Goal: Task Accomplishment & Management: Manage account settings

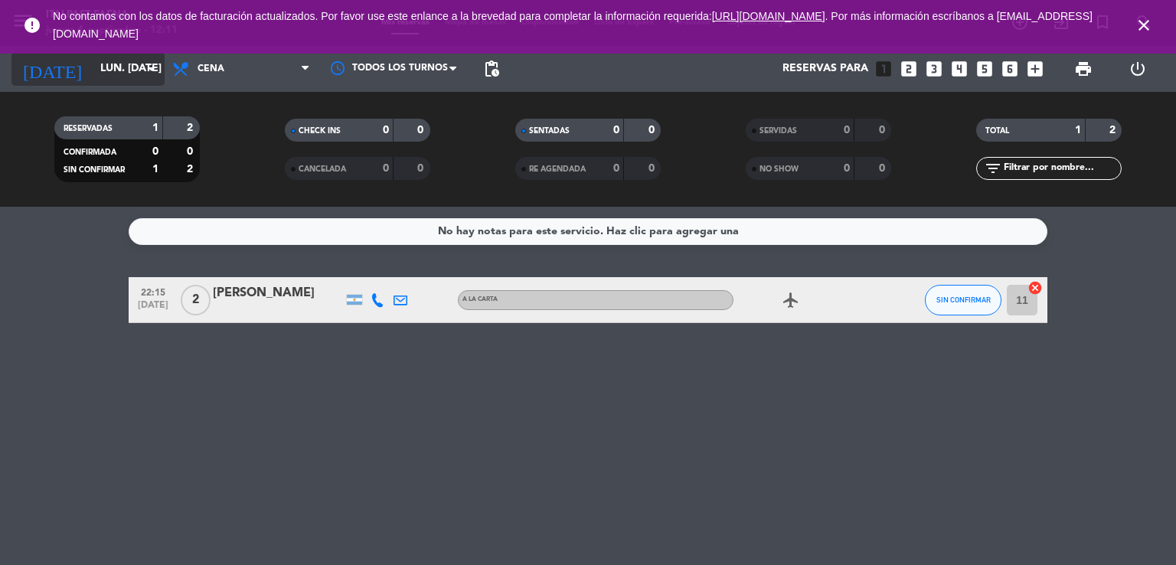
click at [93, 72] on input "lun. [DATE]" at bounding box center [165, 69] width 145 height 28
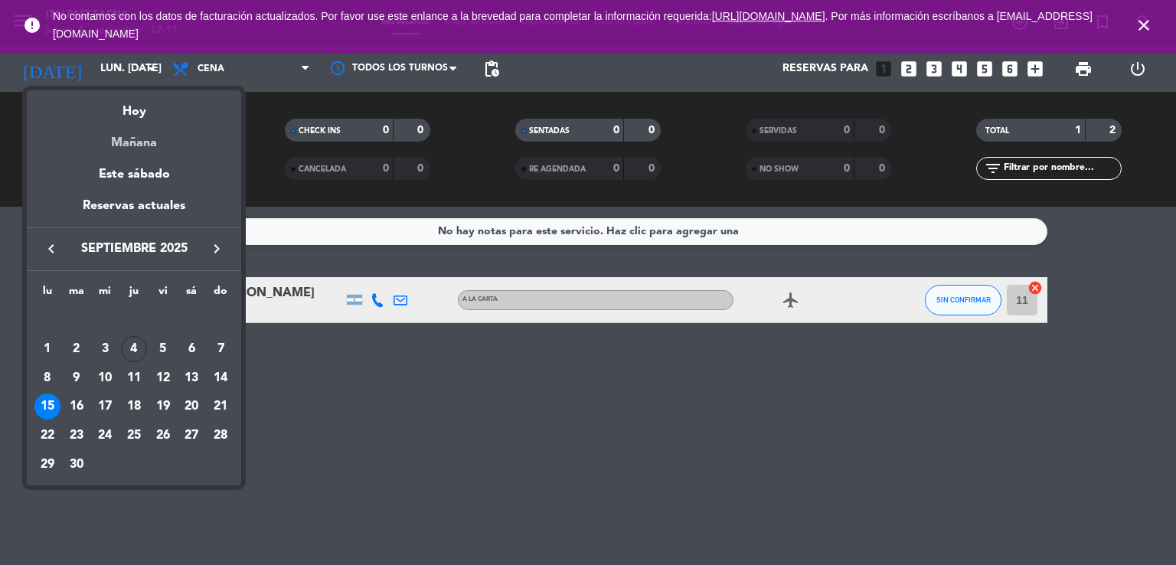
click at [136, 143] on div "Mañana" at bounding box center [134, 137] width 214 height 31
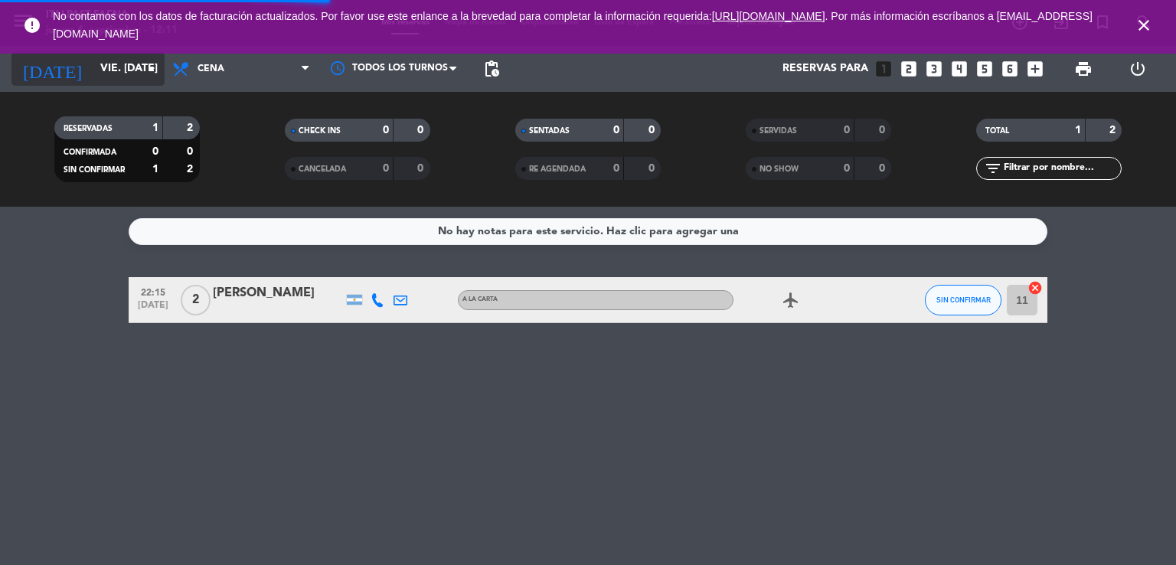
click at [132, 64] on input "vie. [DATE]" at bounding box center [165, 69] width 145 height 28
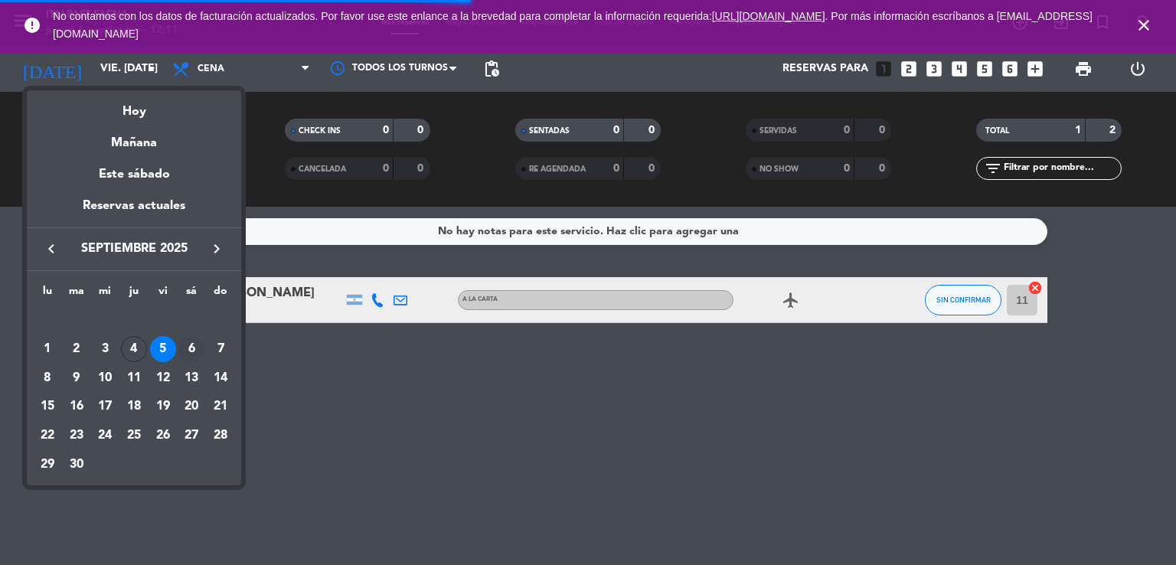
click at [184, 351] on div "6" at bounding box center [191, 349] width 26 height 26
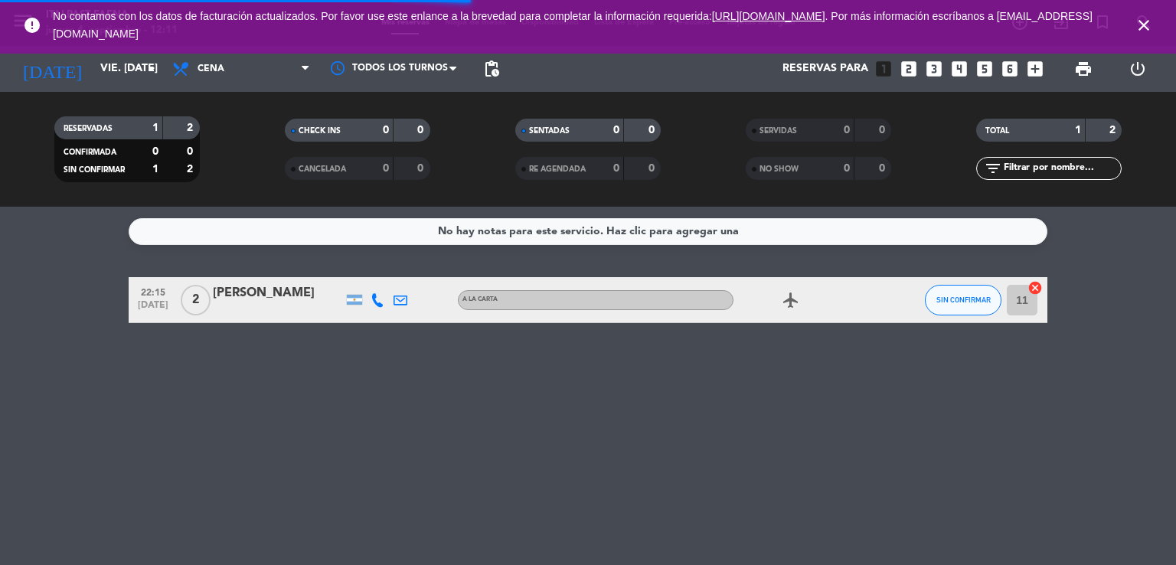
type input "sáb. [DATE]"
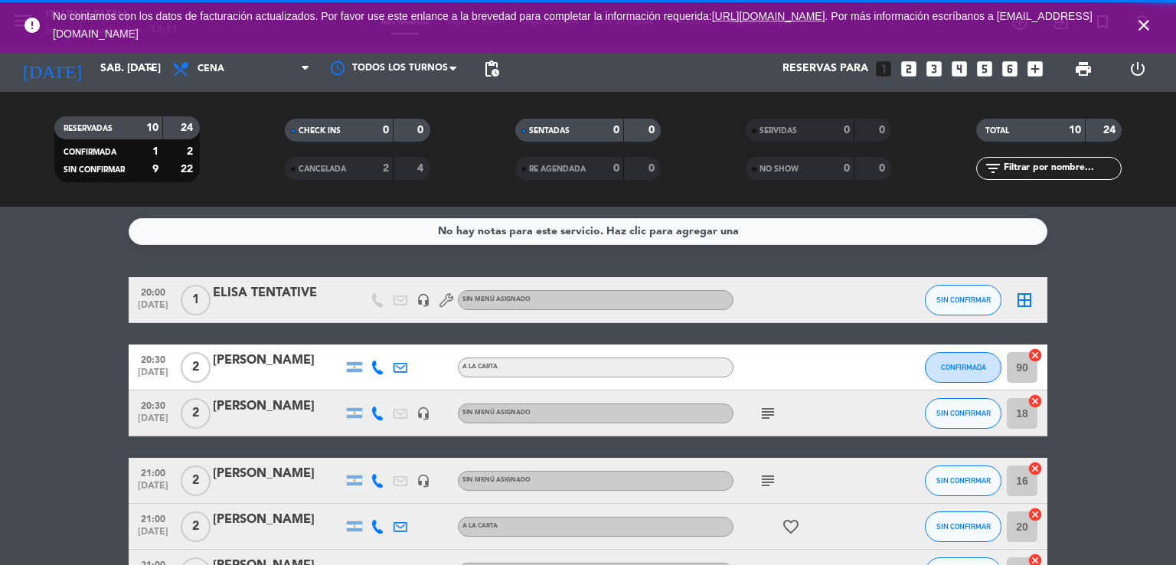
click at [1138, 25] on icon "close" at bounding box center [1144, 25] width 18 height 18
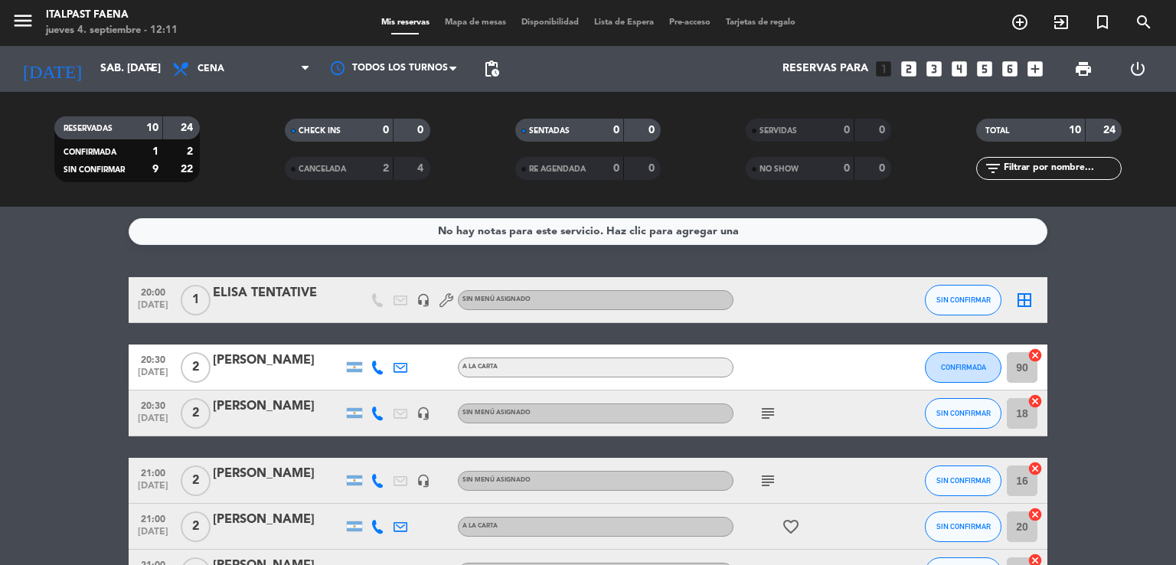
click at [478, 22] on span "Mapa de mesas" at bounding box center [475, 22] width 77 height 8
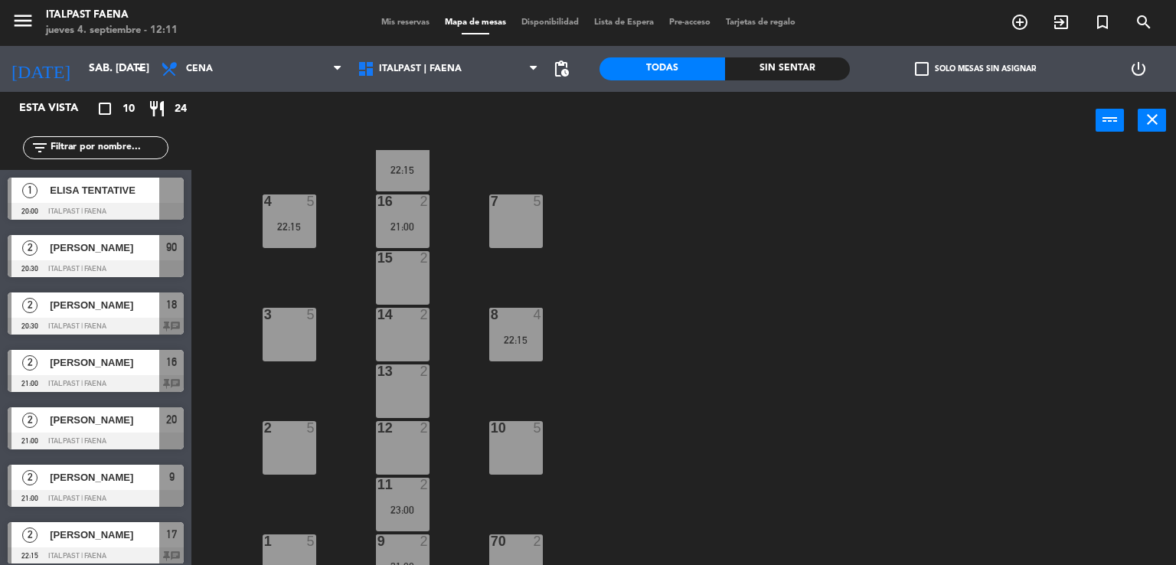
scroll to position [288, 0]
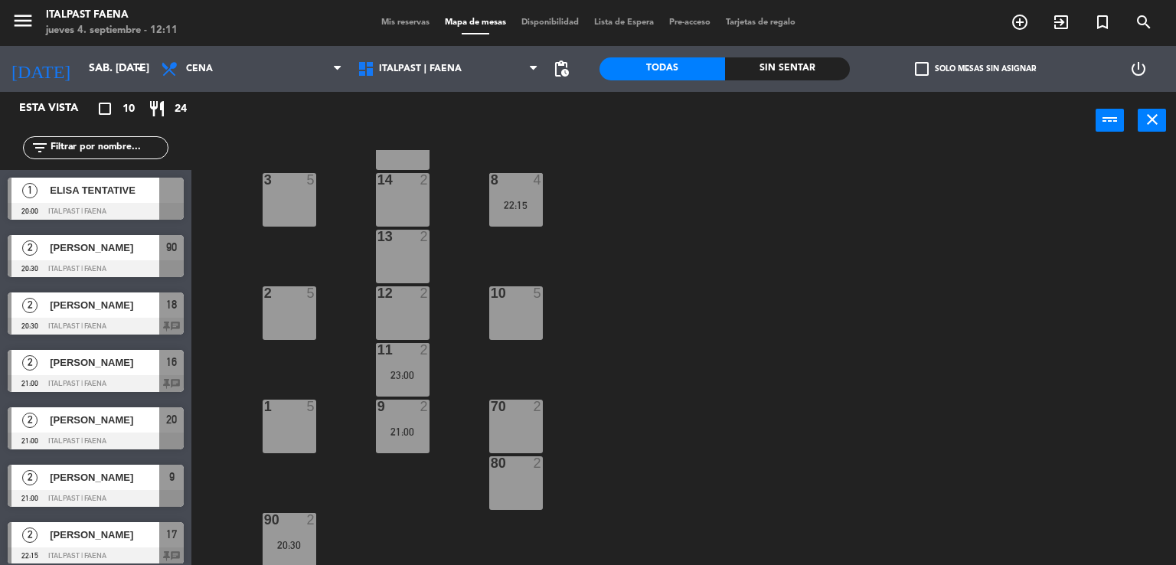
click at [511, 414] on div "70 2" at bounding box center [516, 427] width 54 height 54
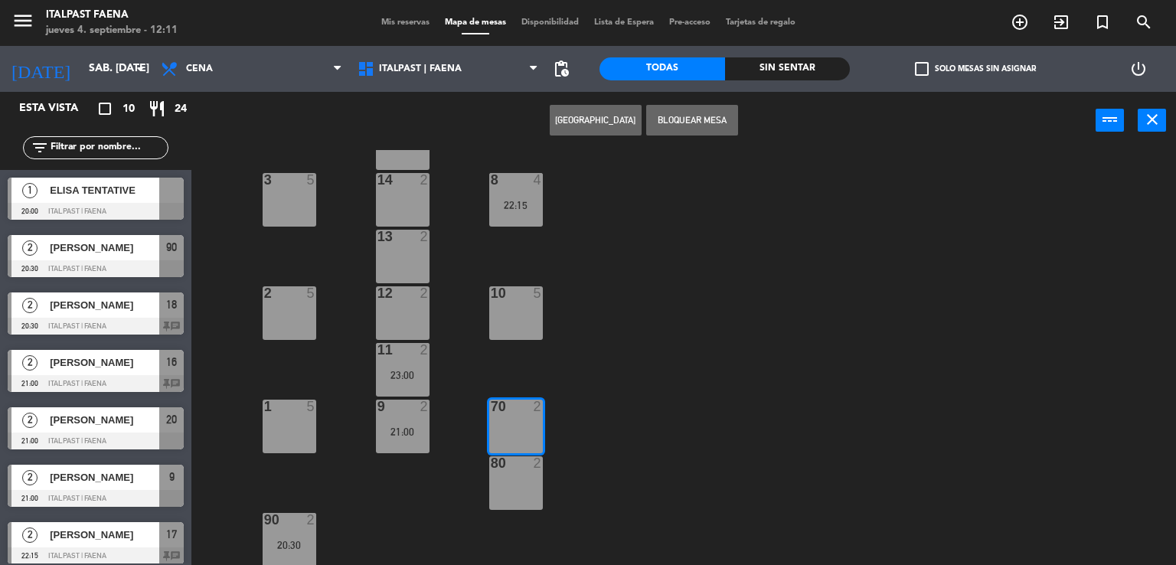
click at [603, 116] on button "[GEOGRAPHIC_DATA]" at bounding box center [596, 120] width 92 height 31
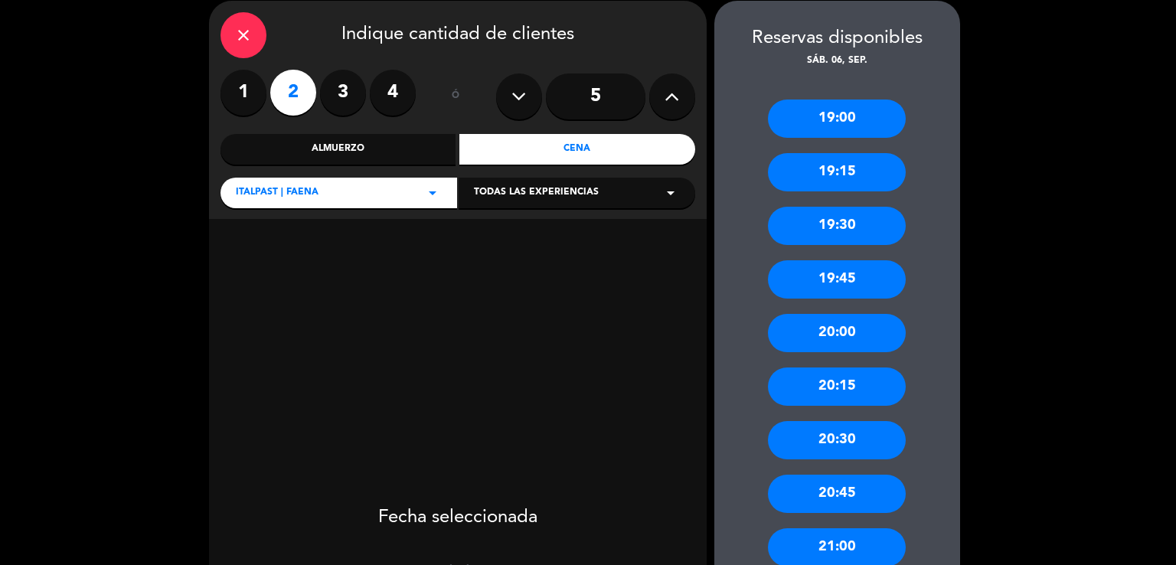
scroll to position [153, 0]
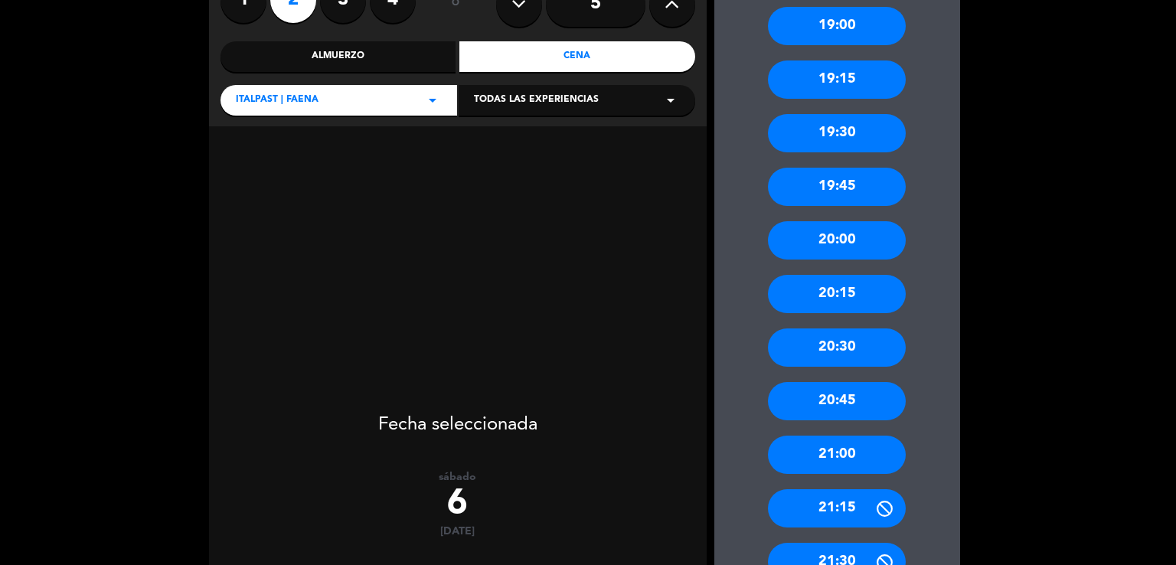
click at [878, 382] on div "20:45" at bounding box center [837, 401] width 138 height 38
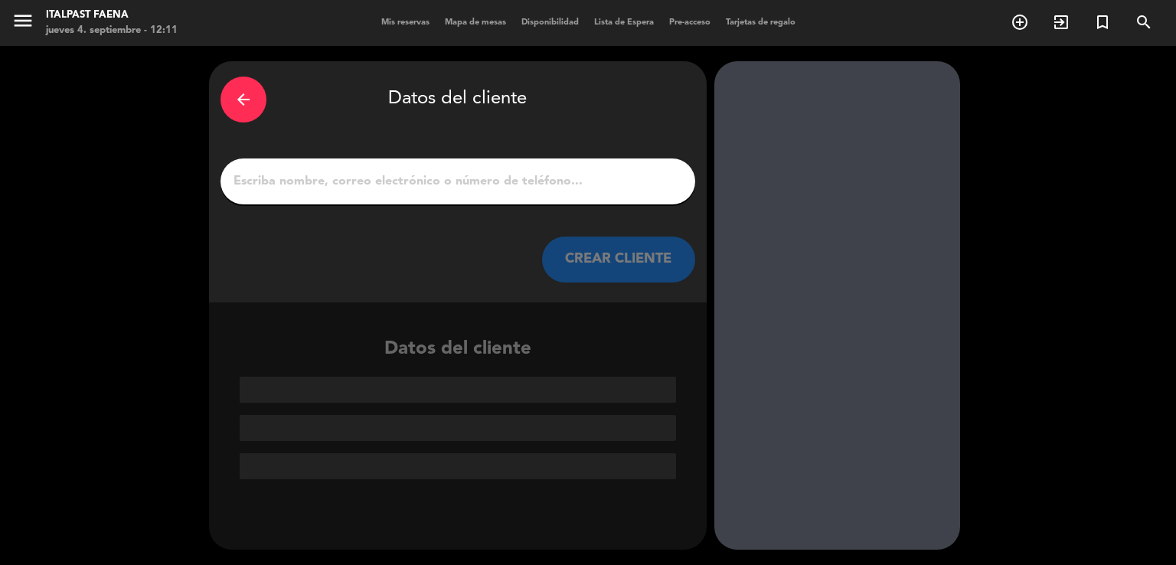
scroll to position [0, 0]
click at [431, 181] on input "1" at bounding box center [458, 181] width 452 height 21
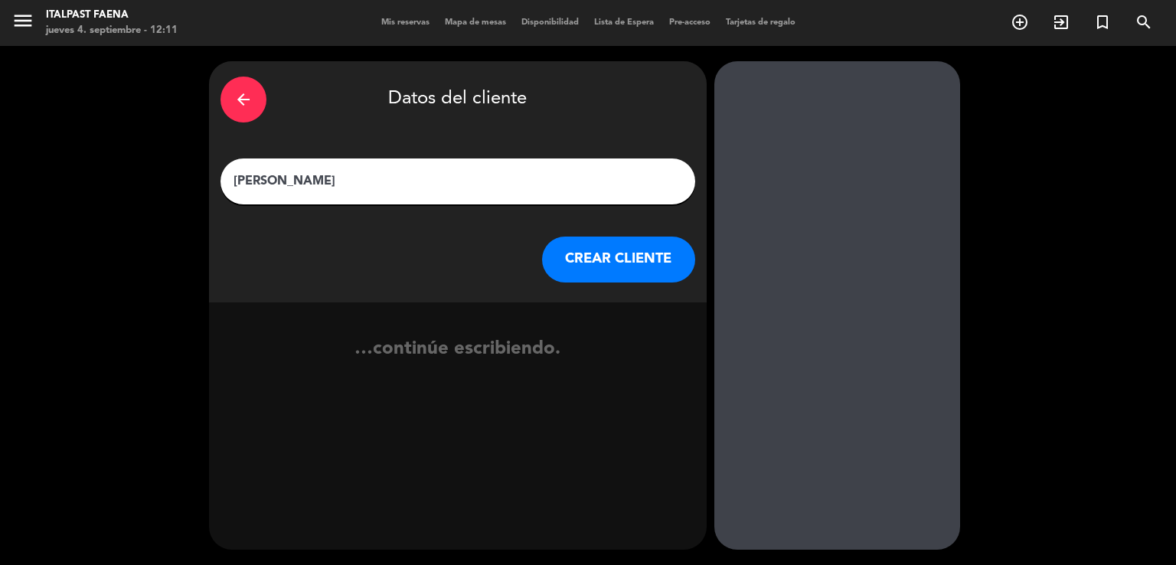
type input "[PERSON_NAME]"
click at [651, 261] on button "CREAR CLIENTE" at bounding box center [618, 260] width 153 height 46
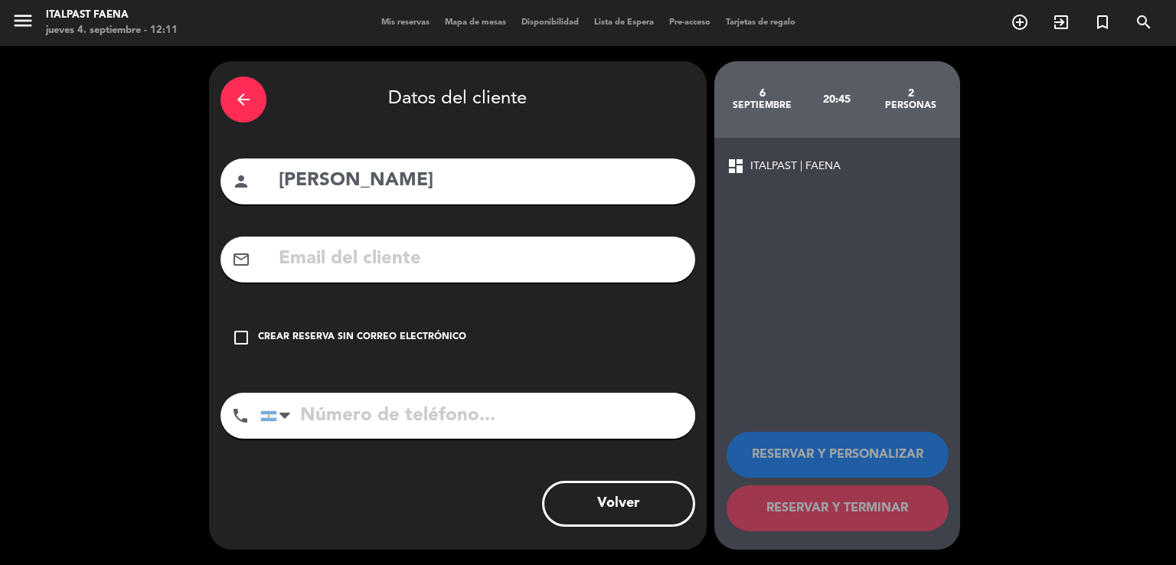
click at [418, 337] on div "Crear reserva sin correo electrónico" at bounding box center [362, 337] width 208 height 15
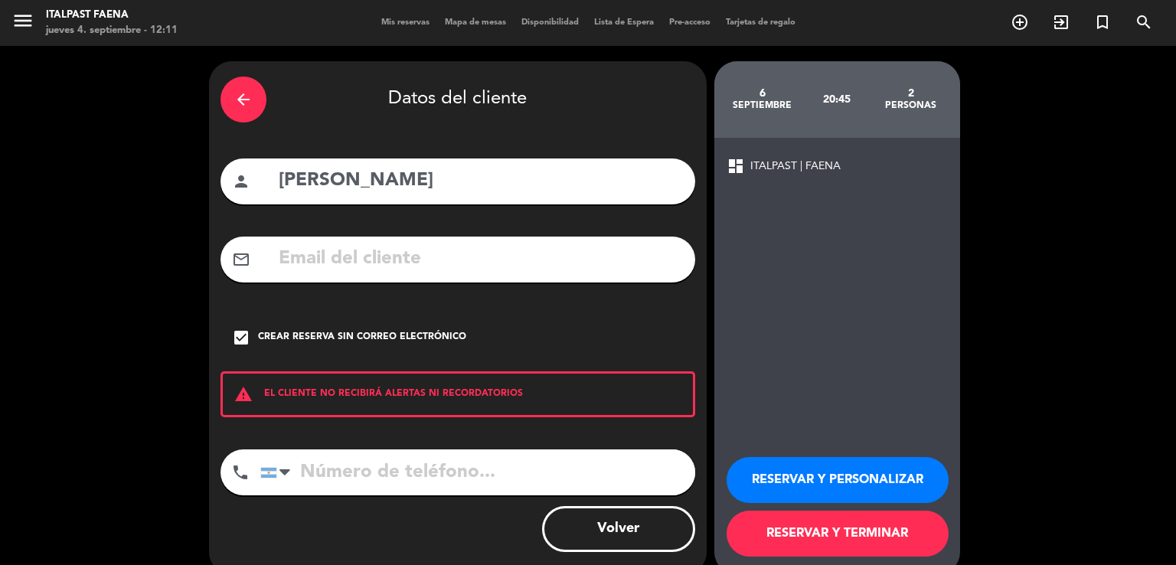
click at [452, 471] on input "tel" at bounding box center [477, 472] width 435 height 46
paste input "[PERSON_NAME]"
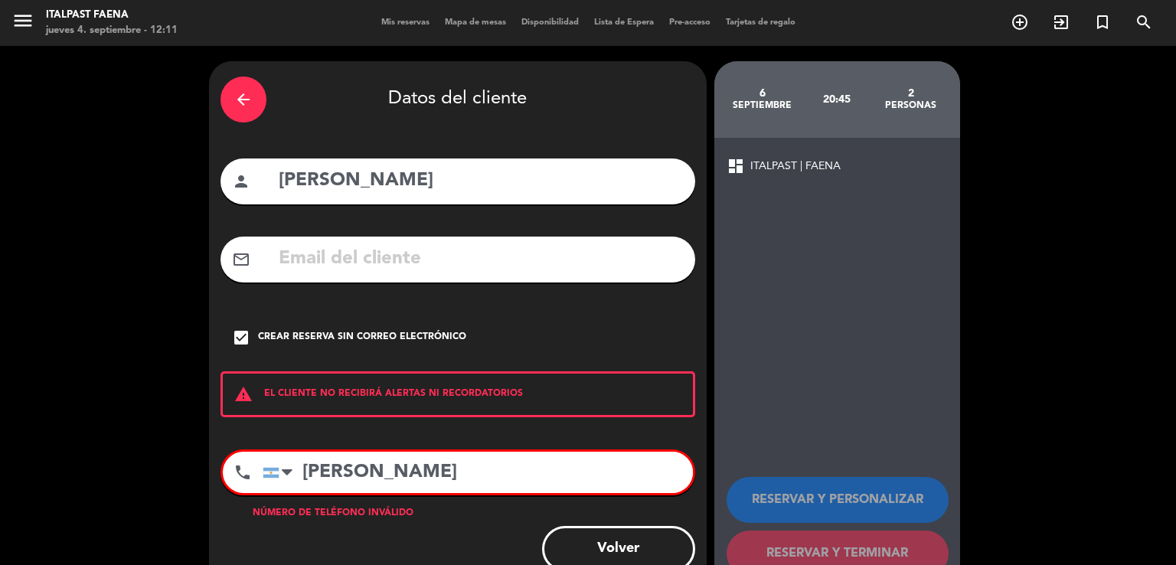
drag, startPoint x: 456, startPoint y: 460, endPoint x: 139, endPoint y: 497, distance: 319.8
click at [139, 497] on div "arrow_back Datos del cliente person [PERSON_NAME] mail_outline check_box Crear …" at bounding box center [588, 328] width 1176 height 564
type input "[PERSON_NAME]"
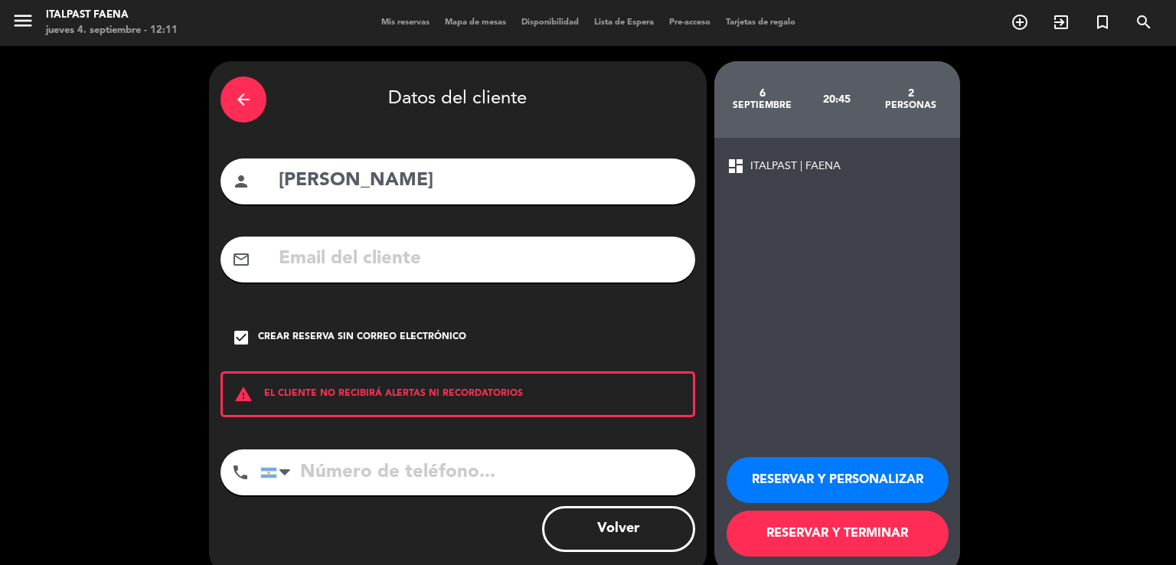
paste input "1156990289"
type input "1156990289"
click at [854, 476] on button "RESERVAR Y PERSONALIZAR" at bounding box center [838, 480] width 222 height 46
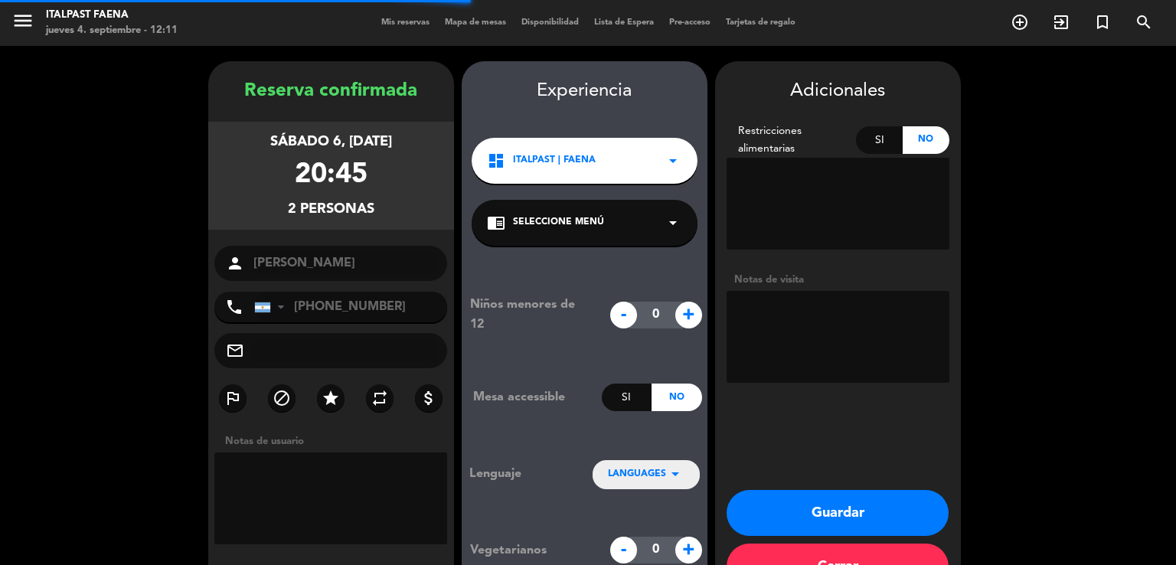
scroll to position [47, 0]
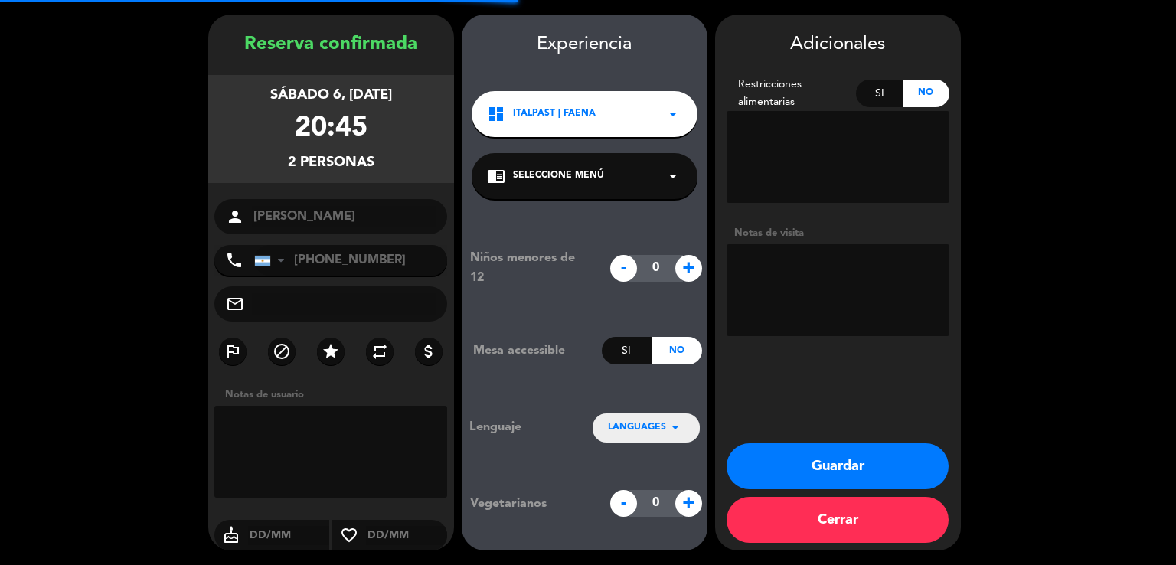
click at [845, 283] on textarea at bounding box center [838, 290] width 223 height 92
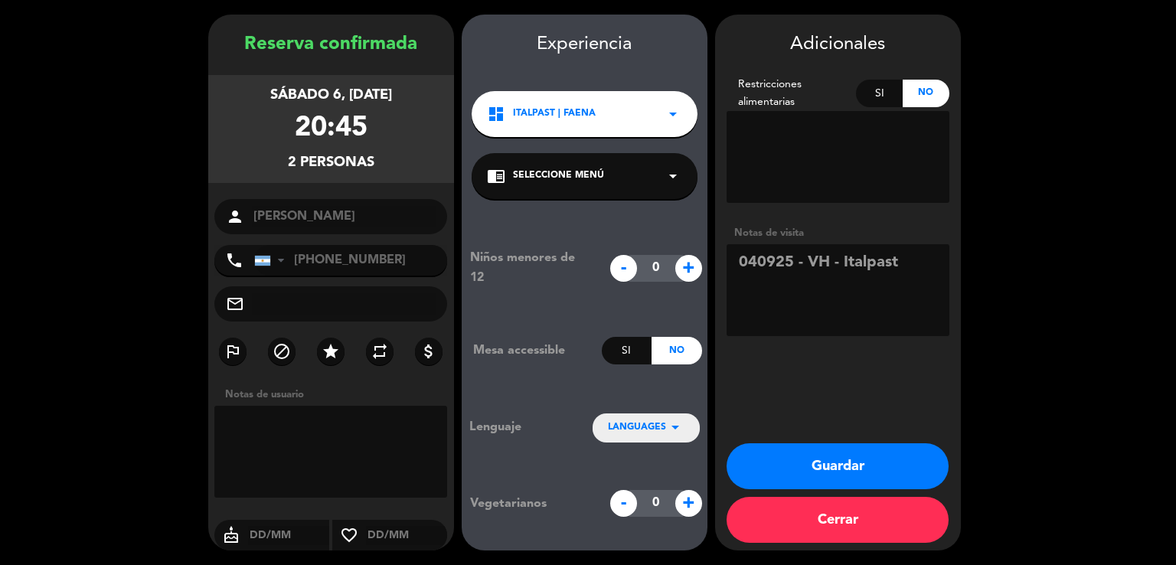
type textarea "040925 - VH - Italpast"
click at [813, 463] on button "Guardar" at bounding box center [838, 466] width 222 height 46
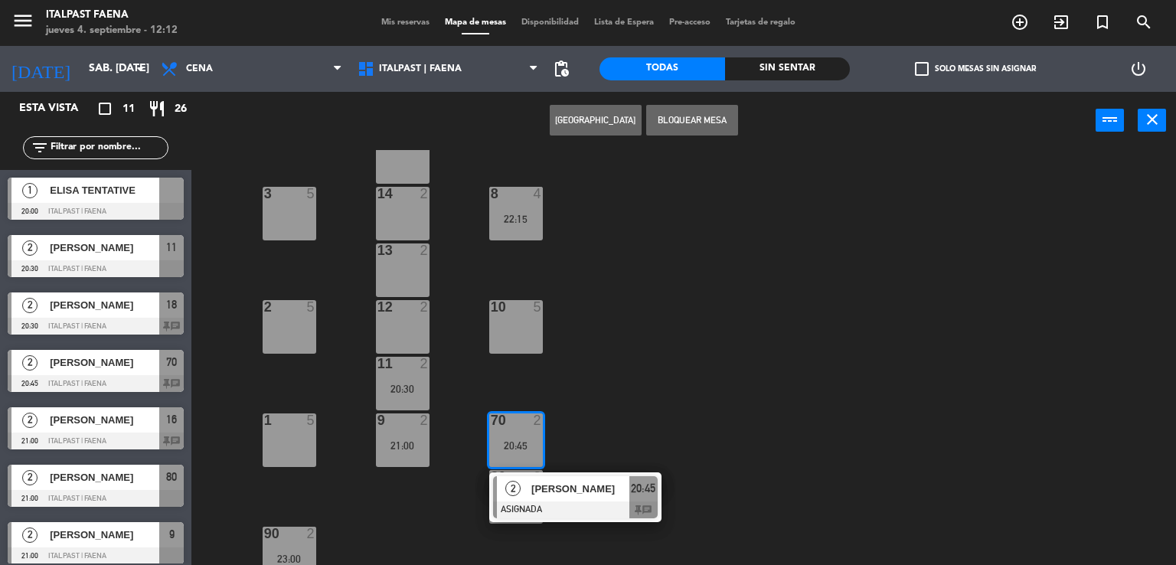
scroll to position [288, 0]
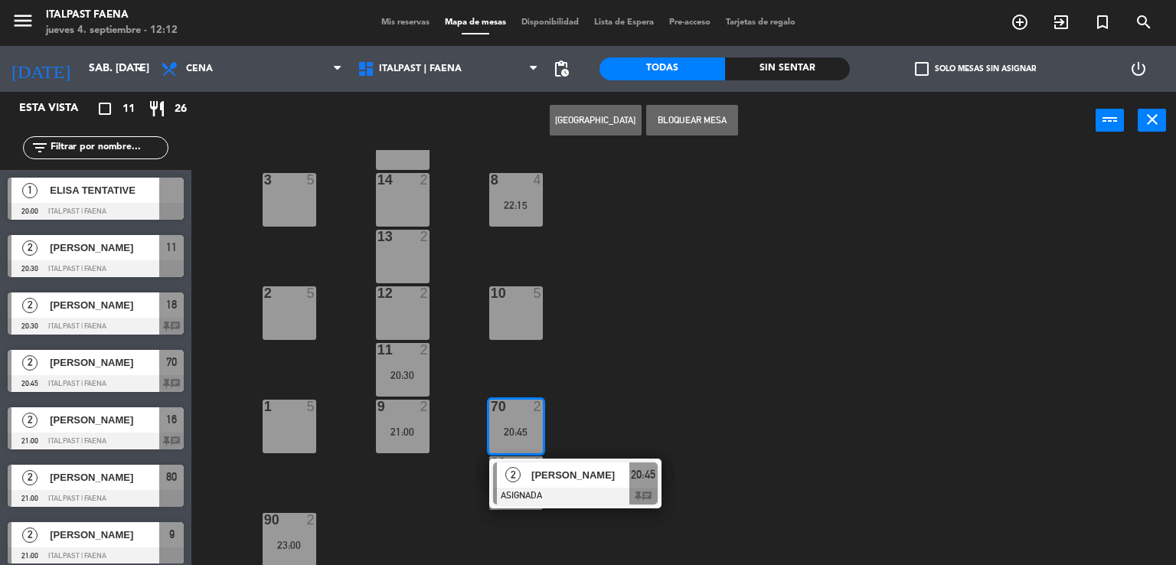
click at [407, 27] on span "Mis reservas" at bounding box center [406, 22] width 64 height 8
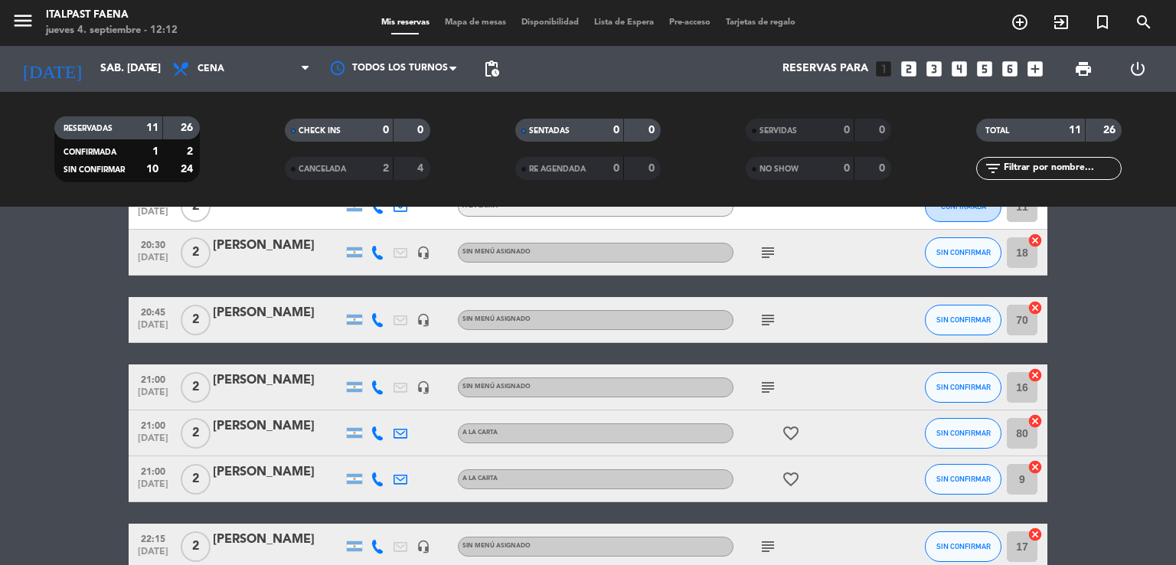
scroll to position [153, 0]
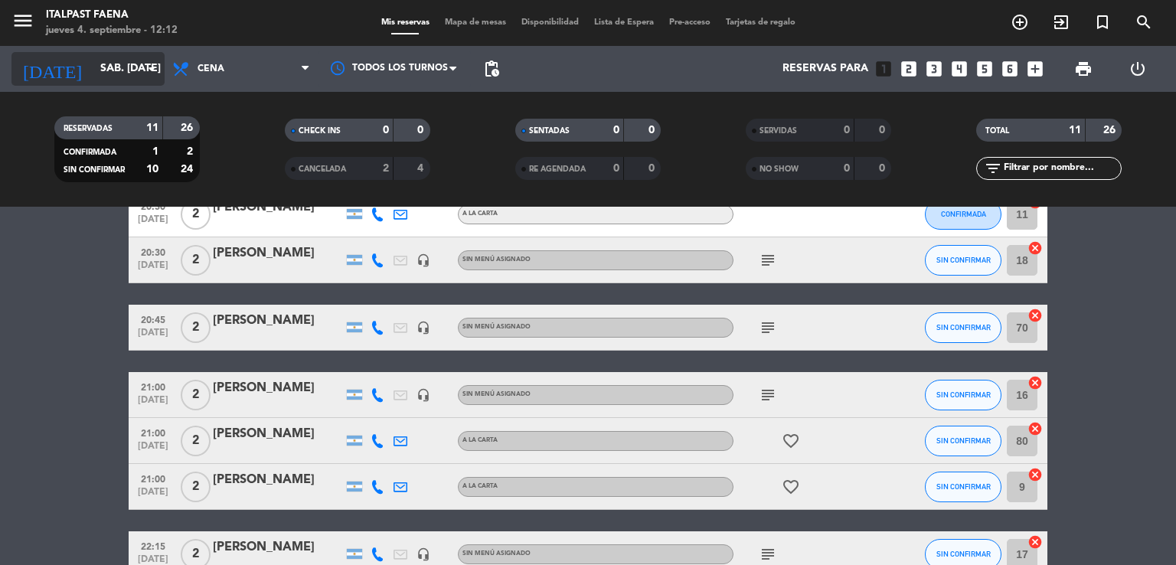
click at [93, 62] on input "sáb. [DATE]" at bounding box center [165, 69] width 145 height 28
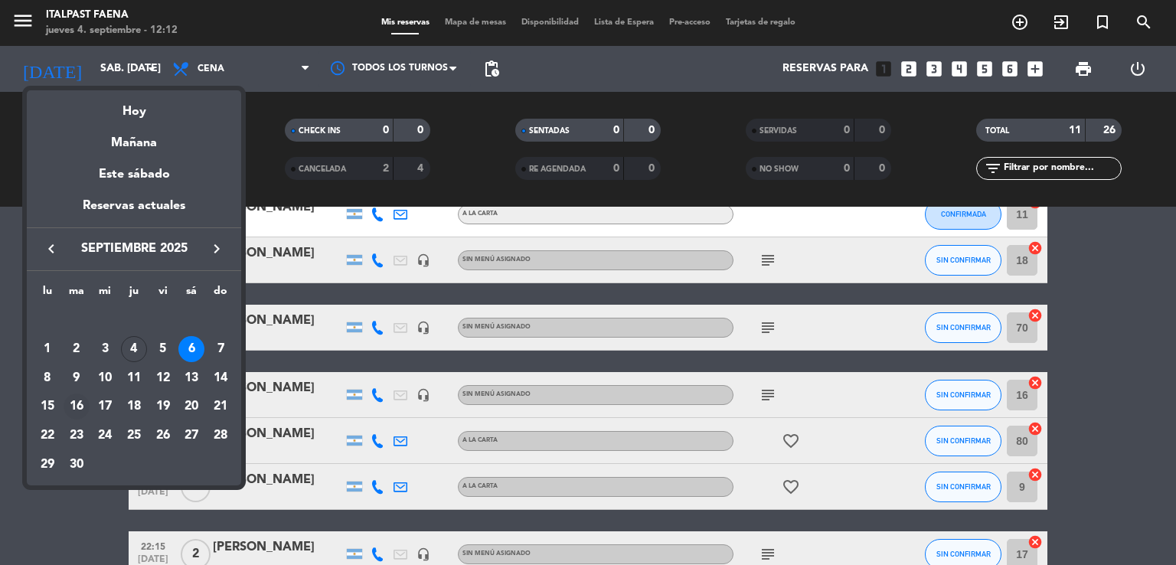
click at [81, 417] on div "16" at bounding box center [77, 407] width 26 height 26
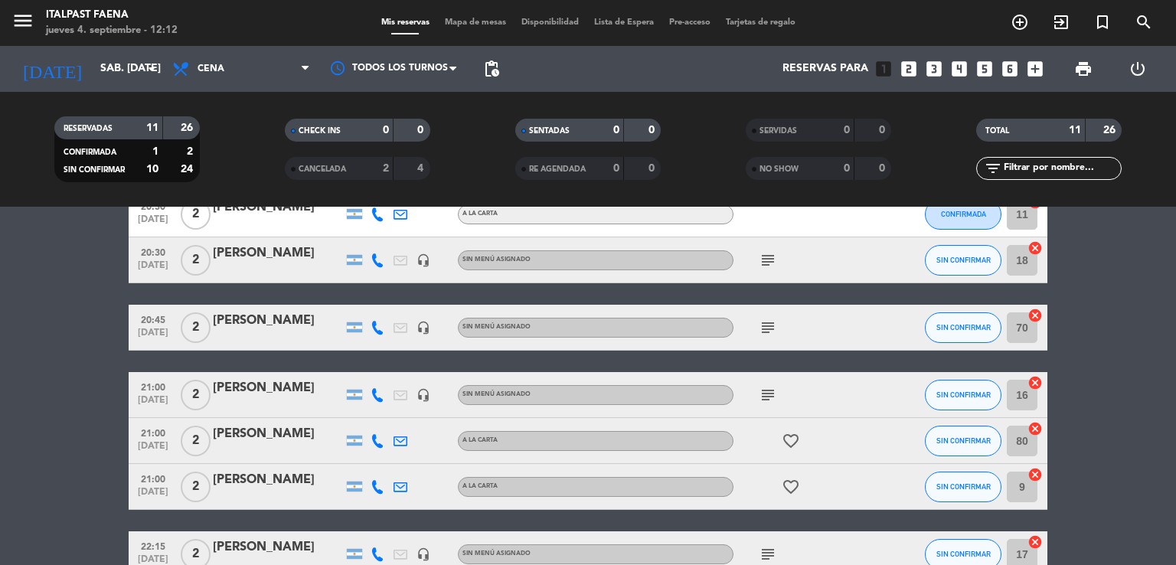
type input "[DATE] sep."
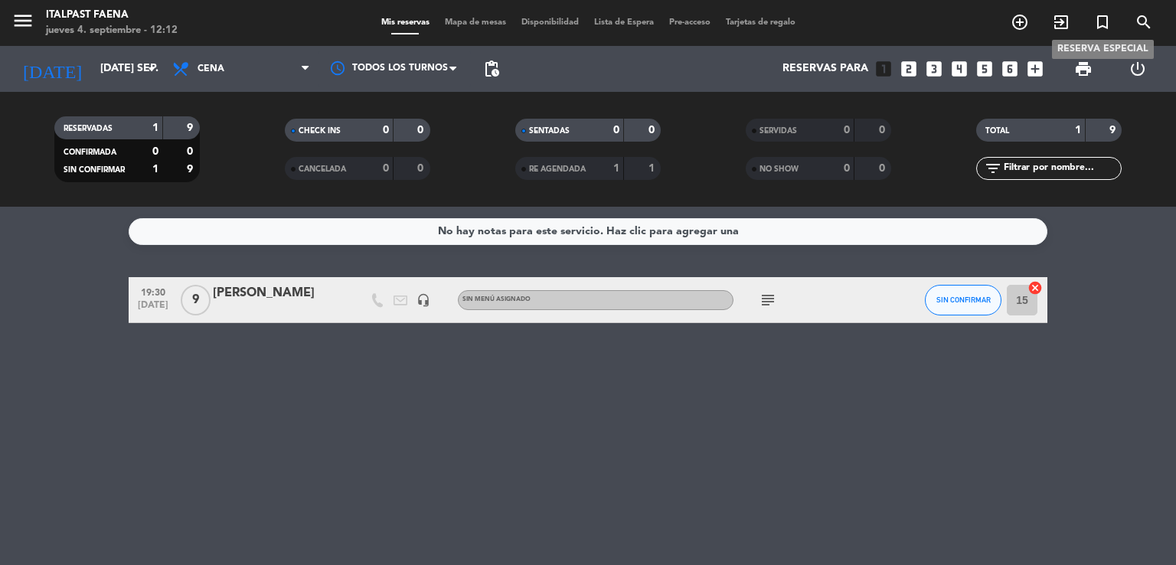
click at [1093, 24] on icon "turned_in_not" at bounding box center [1102, 22] width 18 height 18
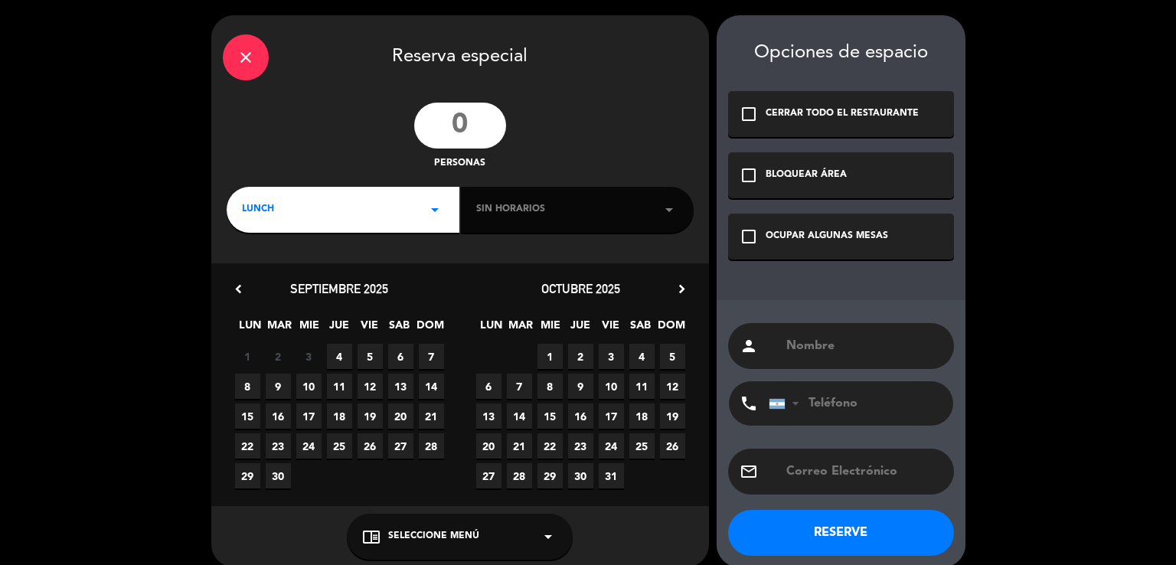
click at [478, 126] on input "number" at bounding box center [460, 126] width 92 height 46
type input "1"
click at [276, 411] on span "16" at bounding box center [278, 415] width 25 height 25
click at [331, 218] on div "LUNCH arrow_drop_down" at bounding box center [343, 210] width 233 height 46
click at [266, 273] on div "Cena" at bounding box center [343, 273] width 202 height 15
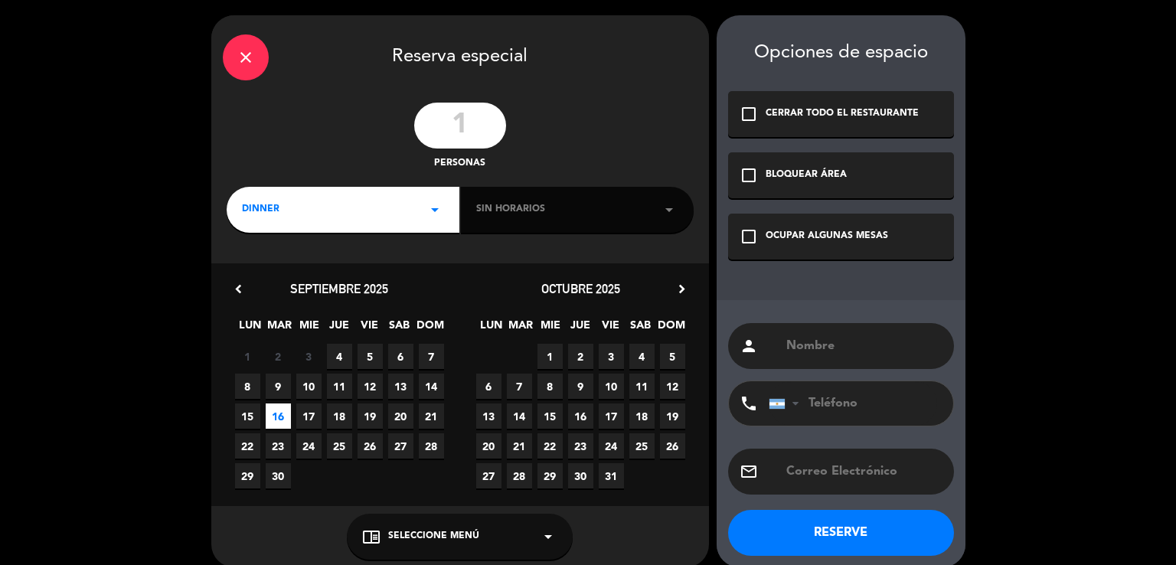
click at [844, 231] on div "OCUPAR ALGUNAS MESAS" at bounding box center [827, 236] width 122 height 15
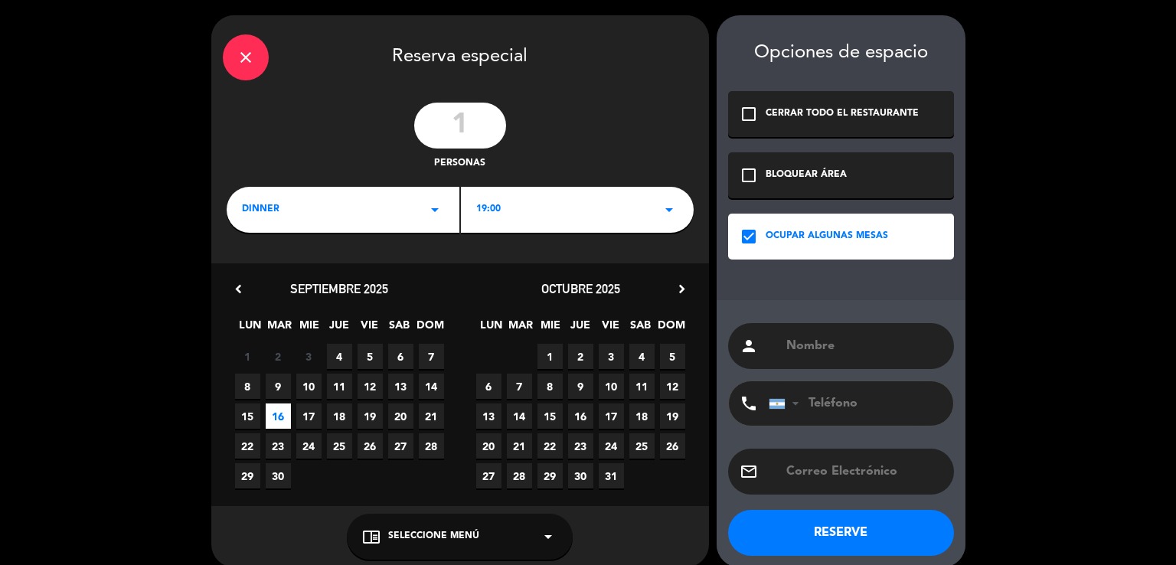
click at [809, 335] on input "text" at bounding box center [864, 345] width 158 height 21
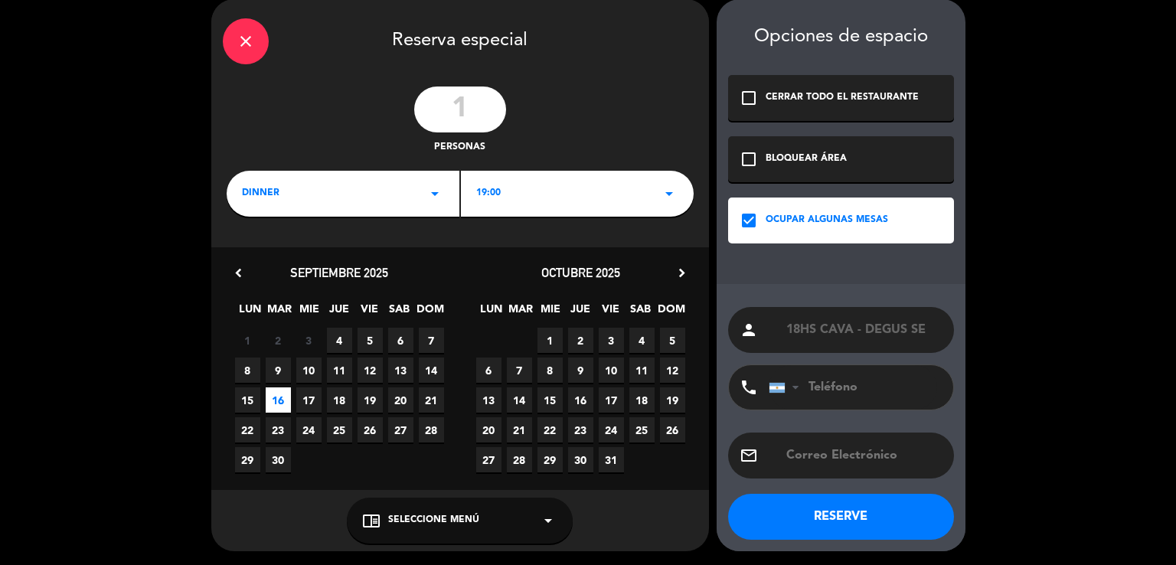
type input "18HS CAVA - DEGUS SE"
click at [885, 508] on button "RESERVE" at bounding box center [841, 517] width 226 height 46
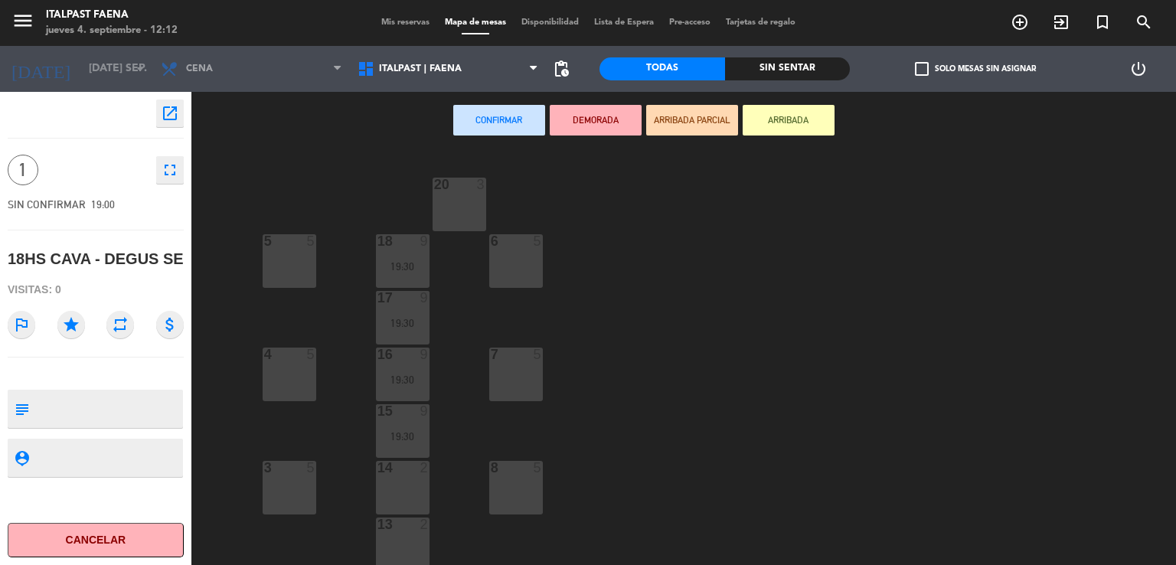
click at [175, 105] on icon "open_in_new" at bounding box center [170, 113] width 18 height 18
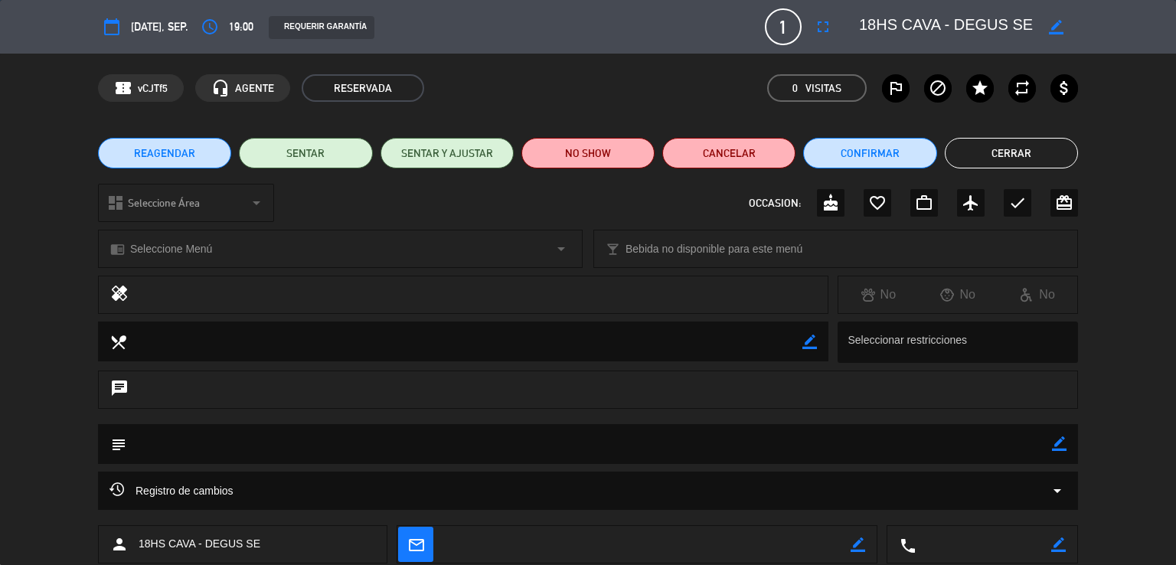
click at [1058, 446] on icon "border_color" at bounding box center [1059, 443] width 15 height 15
click at [981, 429] on textarea at bounding box center [589, 443] width 926 height 39
type textarea "040925 - VH - CAVA. Degus SE pedida por [PERSON_NAME]"
drag, startPoint x: 1061, startPoint y: 439, endPoint x: 1061, endPoint y: 423, distance: 15.3
click at [1061, 439] on icon at bounding box center [1059, 443] width 15 height 15
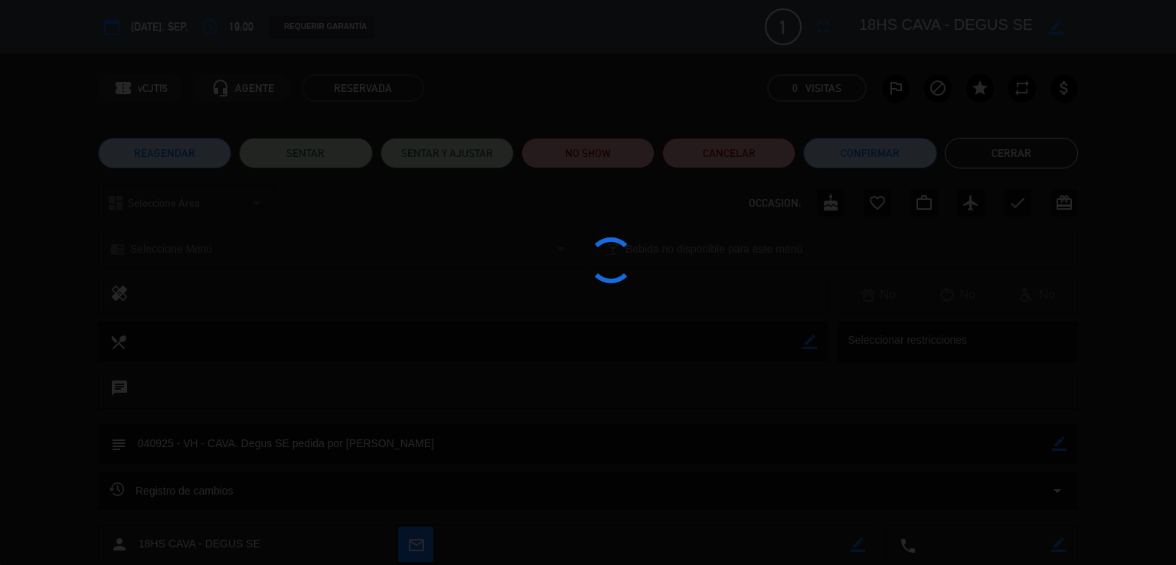
type textarea "040925 - VH - CAVA. Degus SE pedida por [PERSON_NAME]"
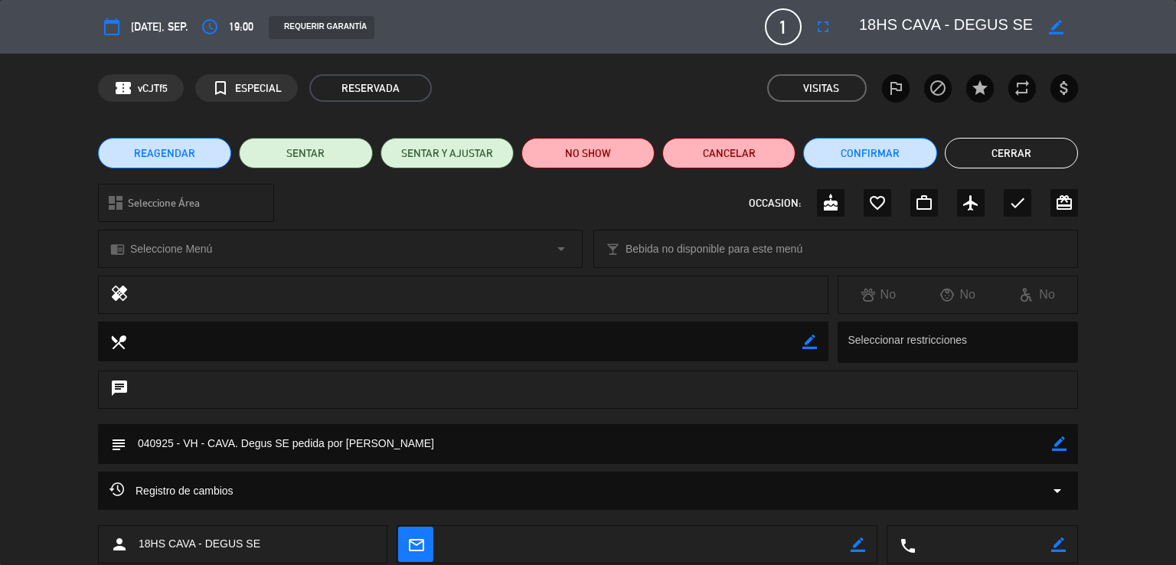
click at [996, 152] on button "Cerrar" at bounding box center [1011, 153] width 133 height 31
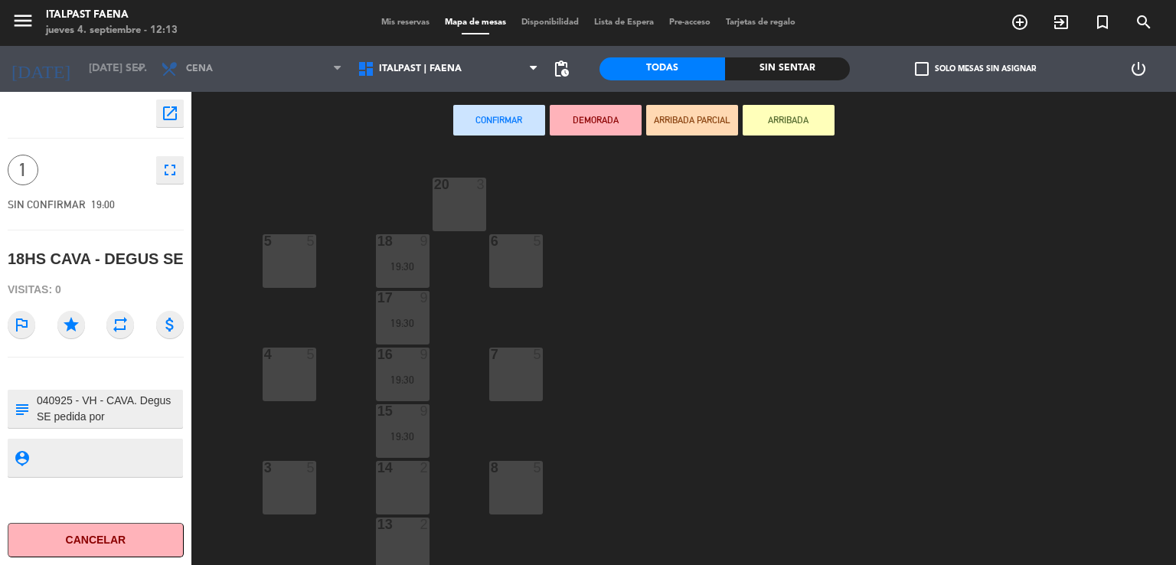
click at [373, 14] on div "menu Italpast Faena jueves 4. septiembre - 12:13 Mis reservas Mapa de mesas Dis…" at bounding box center [588, 23] width 1176 height 46
click at [374, 16] on div "Mis reservas Mapa de mesas Disponibilidad Lista de Espera Pre-acceso Tarjetas d…" at bounding box center [588, 23] width 429 height 14
click at [374, 19] on span "Mis reservas" at bounding box center [406, 22] width 64 height 8
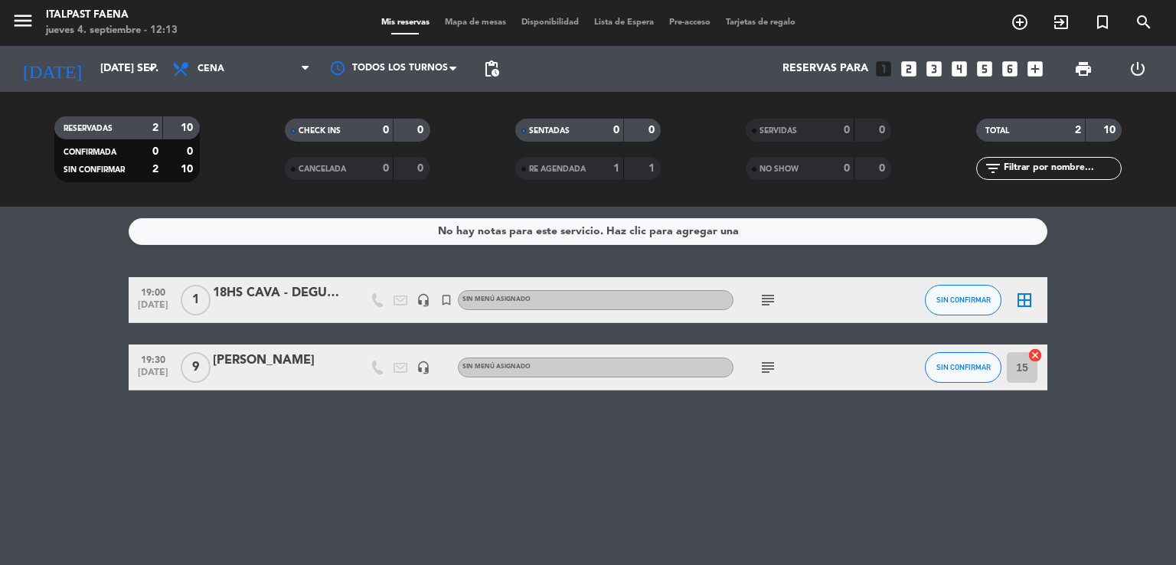
click at [765, 301] on icon "subject" at bounding box center [768, 300] width 18 height 18
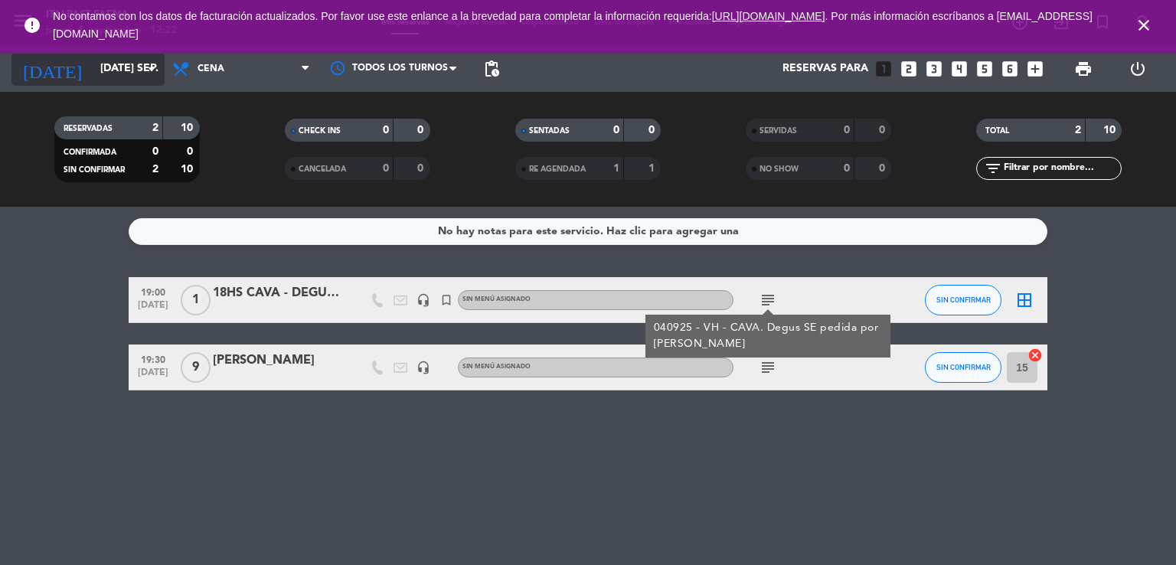
click at [119, 61] on input "[DATE] sep." at bounding box center [165, 69] width 145 height 28
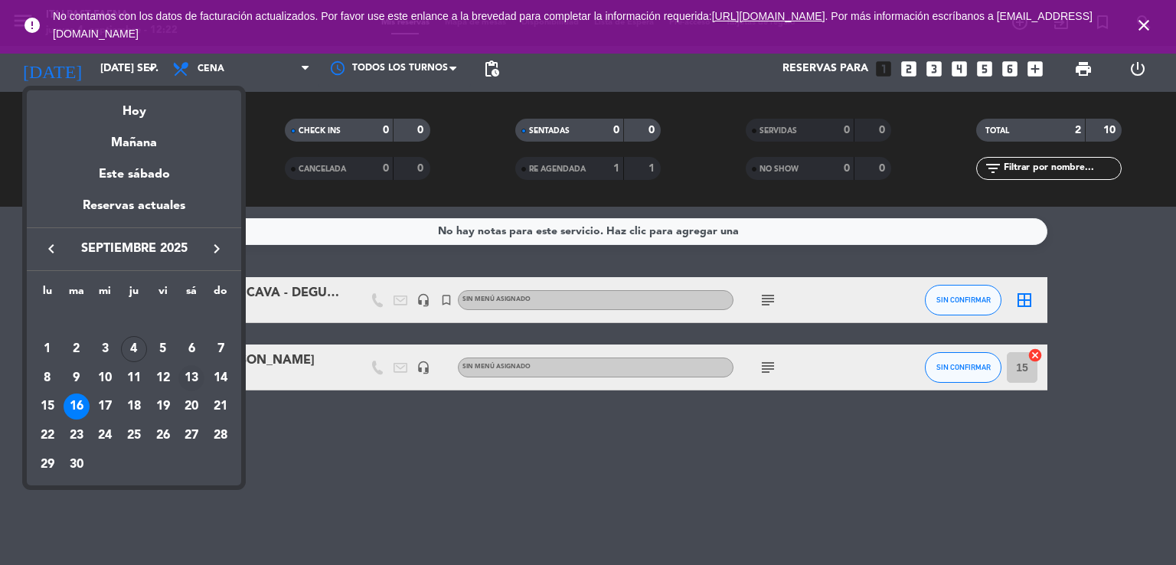
click at [180, 371] on div "13" at bounding box center [191, 378] width 26 height 26
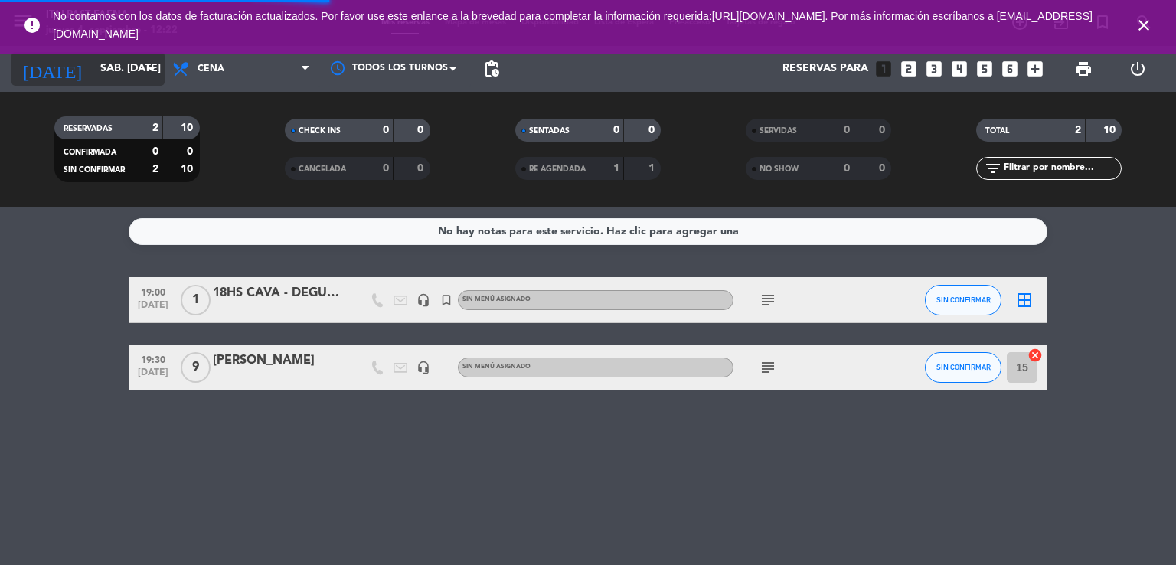
click at [144, 71] on icon "arrow_drop_down" at bounding box center [151, 69] width 18 height 18
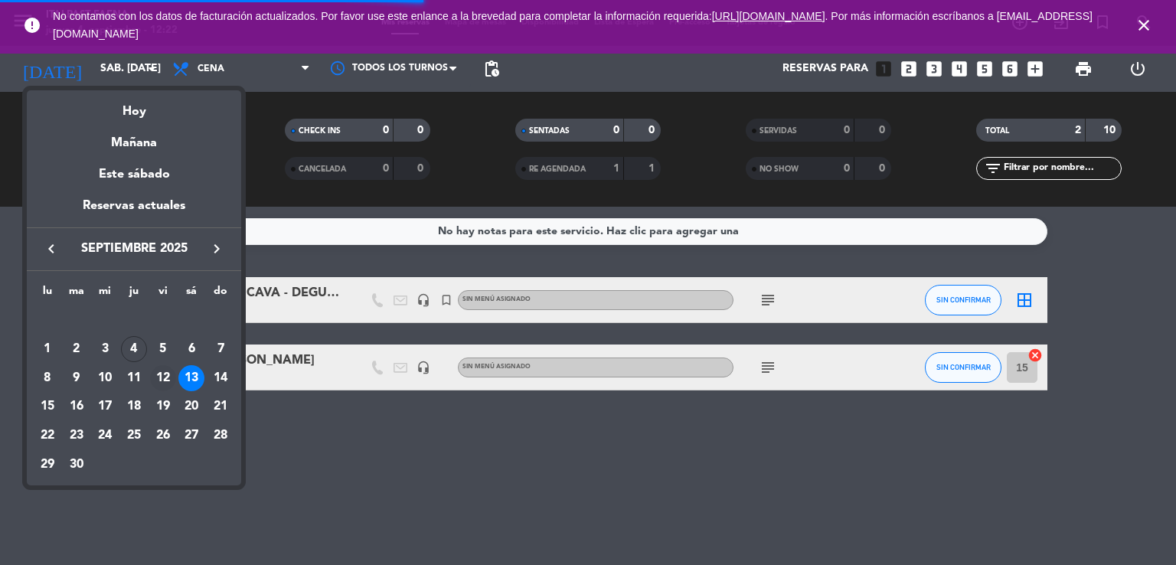
click at [152, 381] on div "12" at bounding box center [163, 378] width 26 height 26
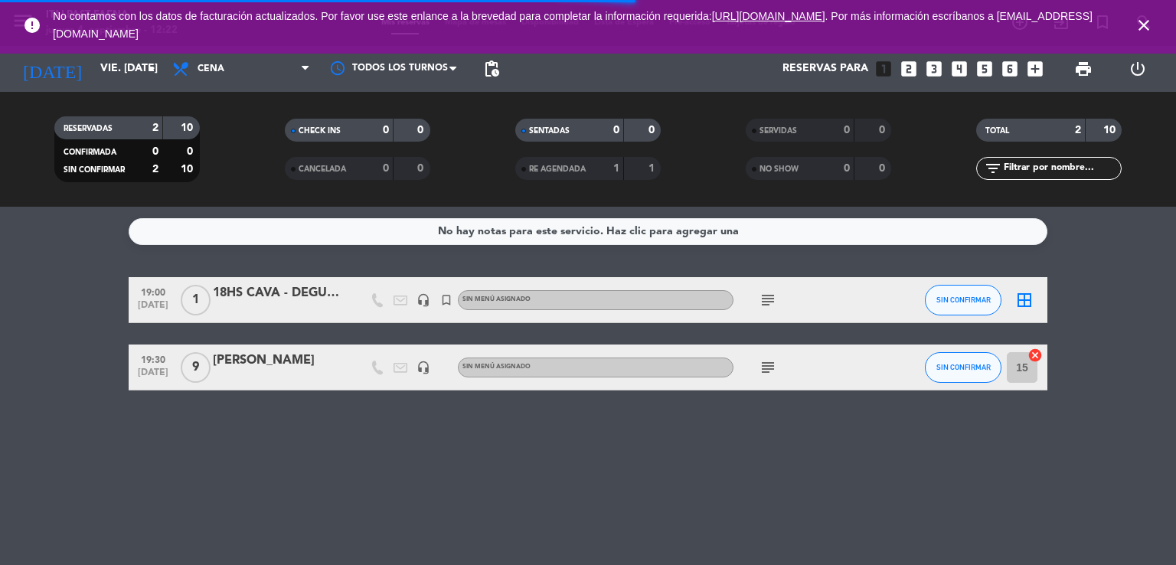
click at [1145, 24] on icon "close" at bounding box center [1144, 25] width 18 height 18
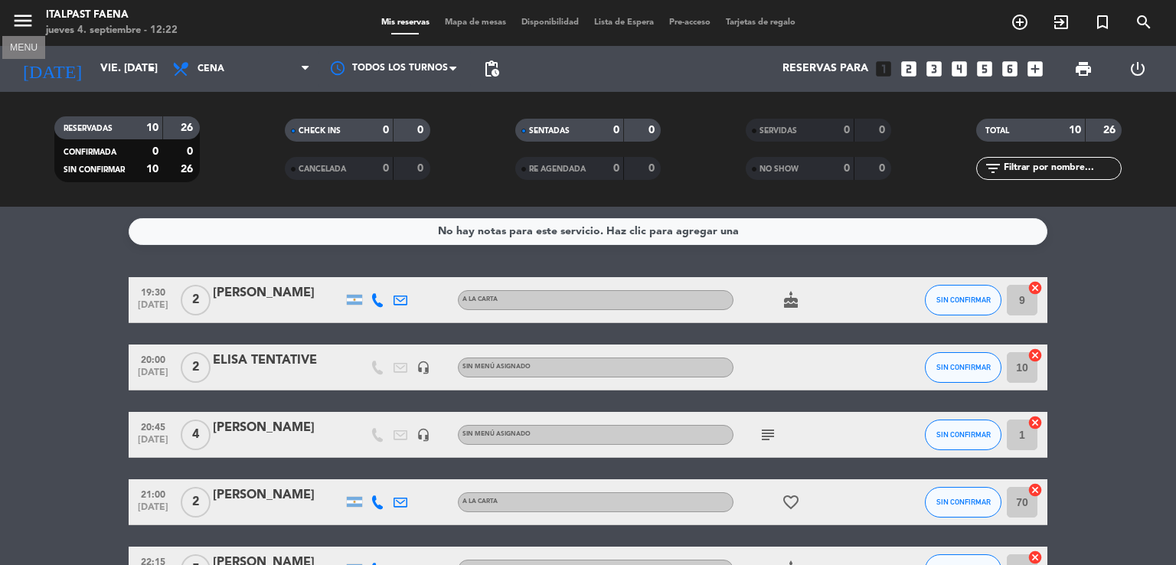
click at [21, 13] on icon "menu" at bounding box center [22, 20] width 23 height 23
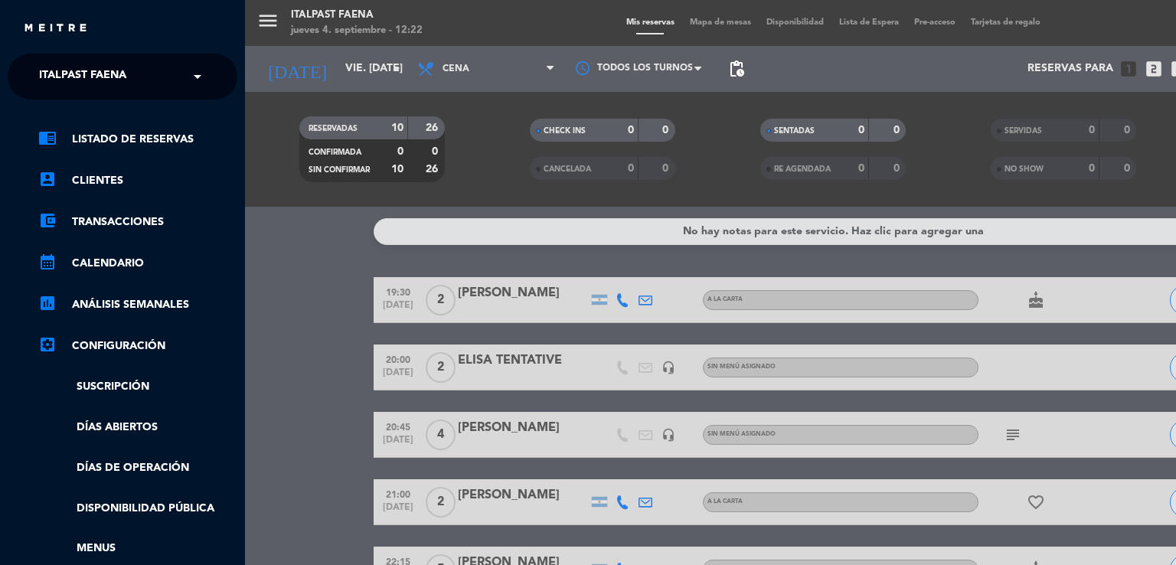
click at [113, 70] on span "Italpast Faena" at bounding box center [82, 76] width 87 height 32
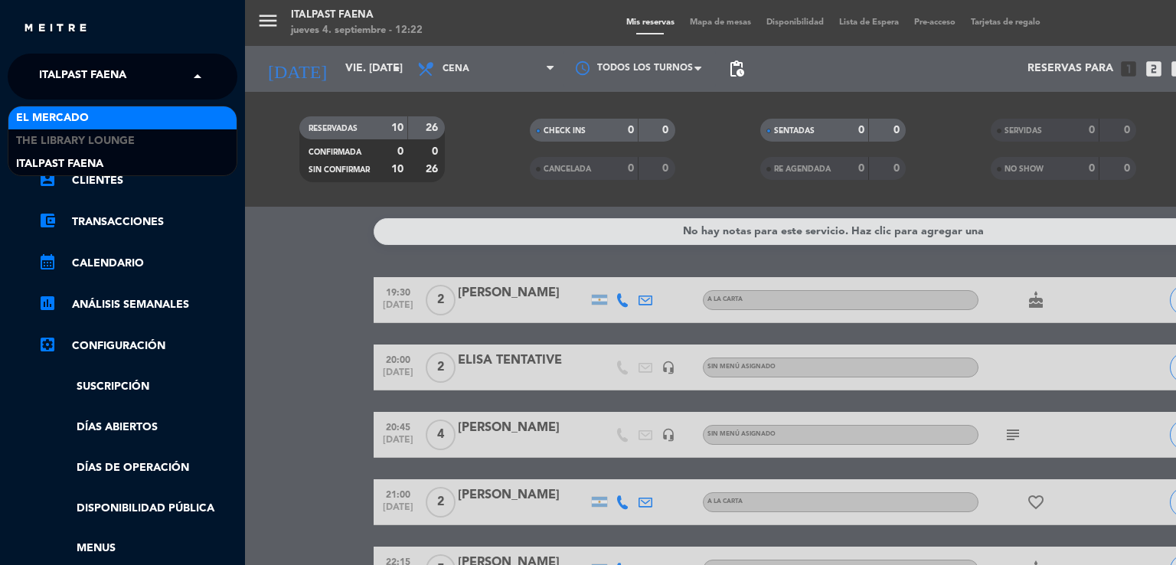
click at [120, 124] on div "El Mercado" at bounding box center [122, 117] width 228 height 23
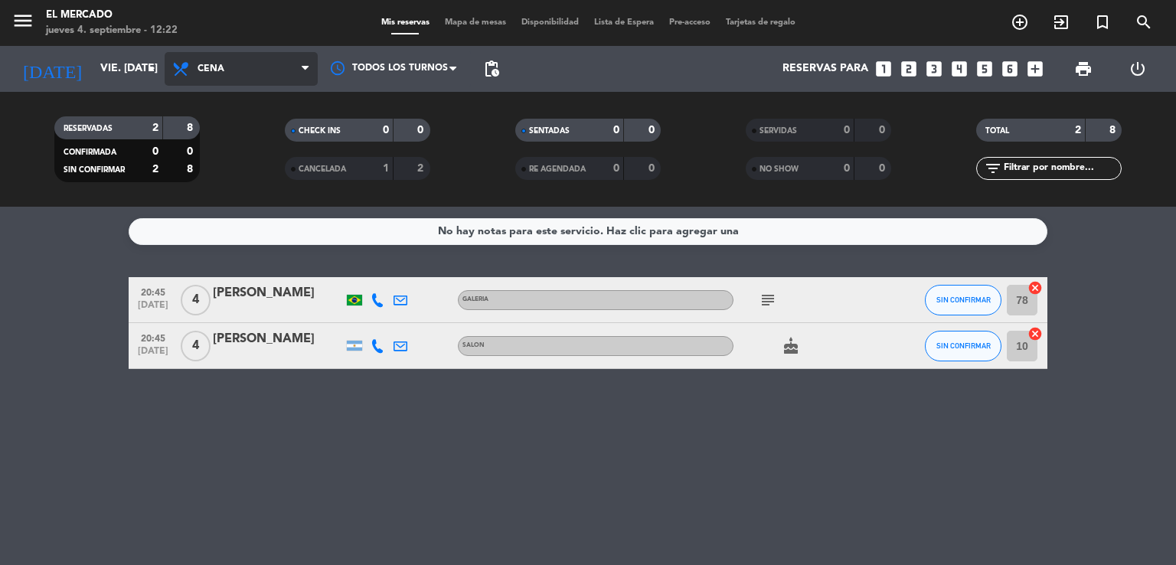
click at [244, 71] on span "Cena" at bounding box center [241, 69] width 153 height 34
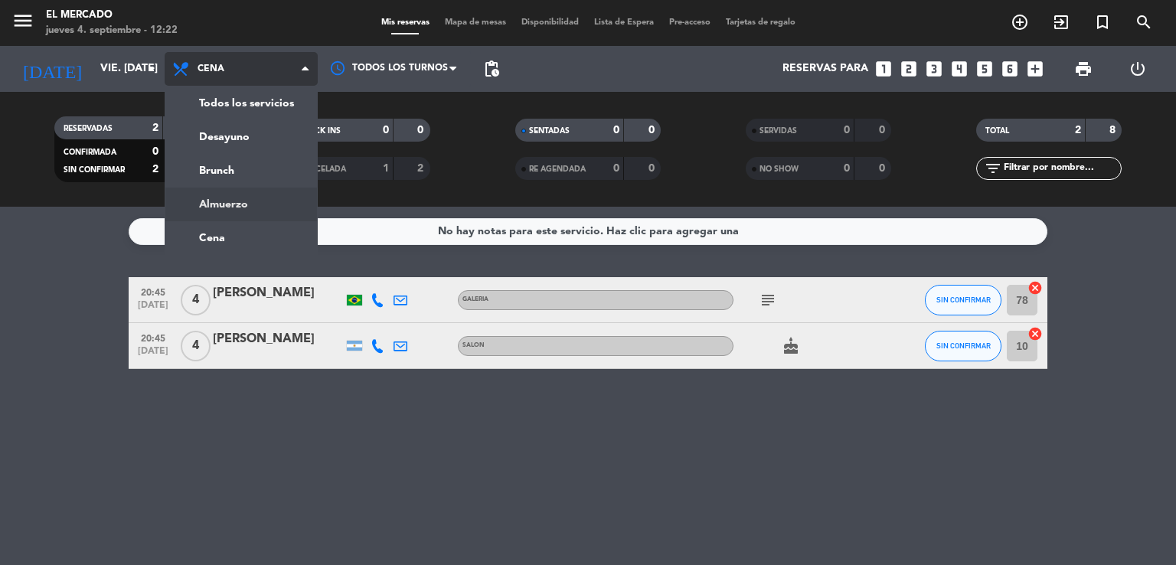
click at [274, 198] on div "menu El [PERSON_NAME] jueves 4. septiembre - 12:22 Mis reservas Mapa de mesas D…" at bounding box center [588, 103] width 1176 height 207
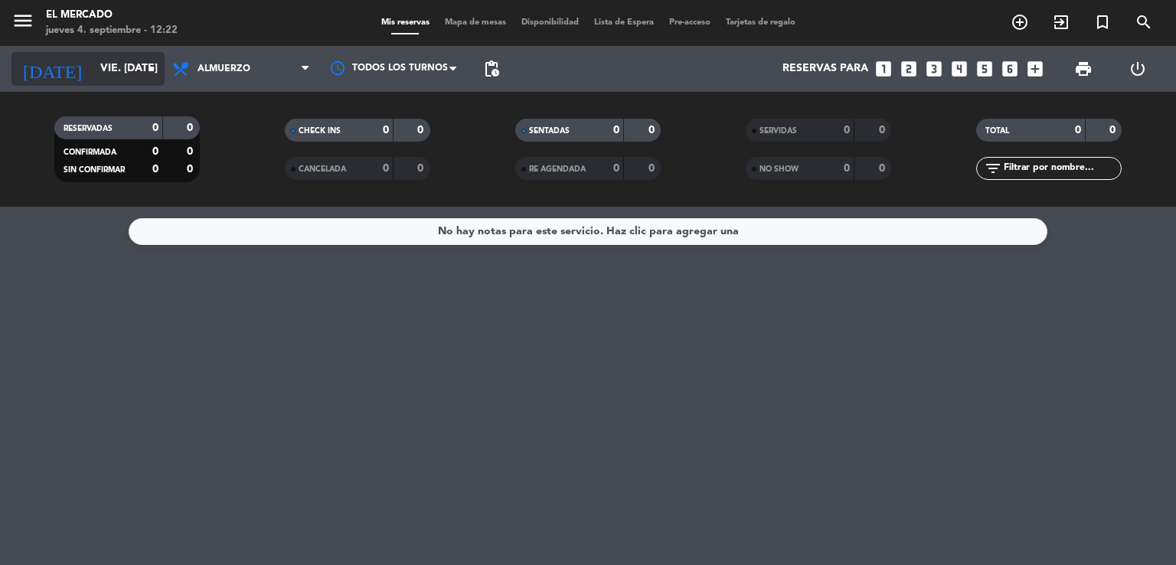
click at [121, 55] on input "vie. [DATE]" at bounding box center [165, 69] width 145 height 28
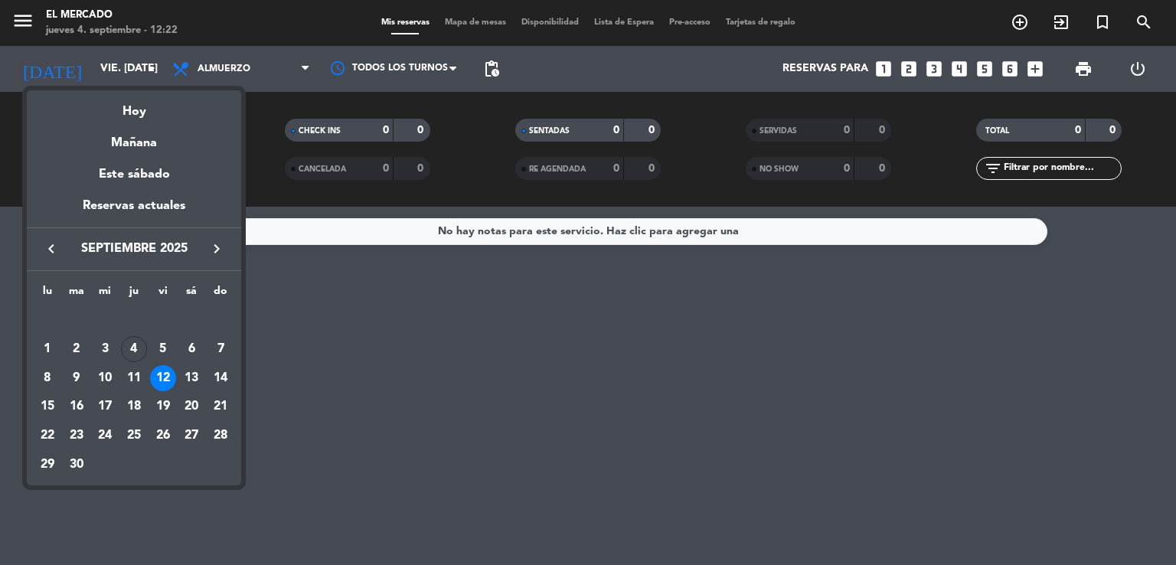
click at [209, 240] on icon "keyboard_arrow_right" at bounding box center [216, 249] width 18 height 18
click at [41, 247] on button "keyboard_arrow_left" at bounding box center [52, 249] width 28 height 20
click at [199, 413] on div "20" at bounding box center [191, 407] width 26 height 26
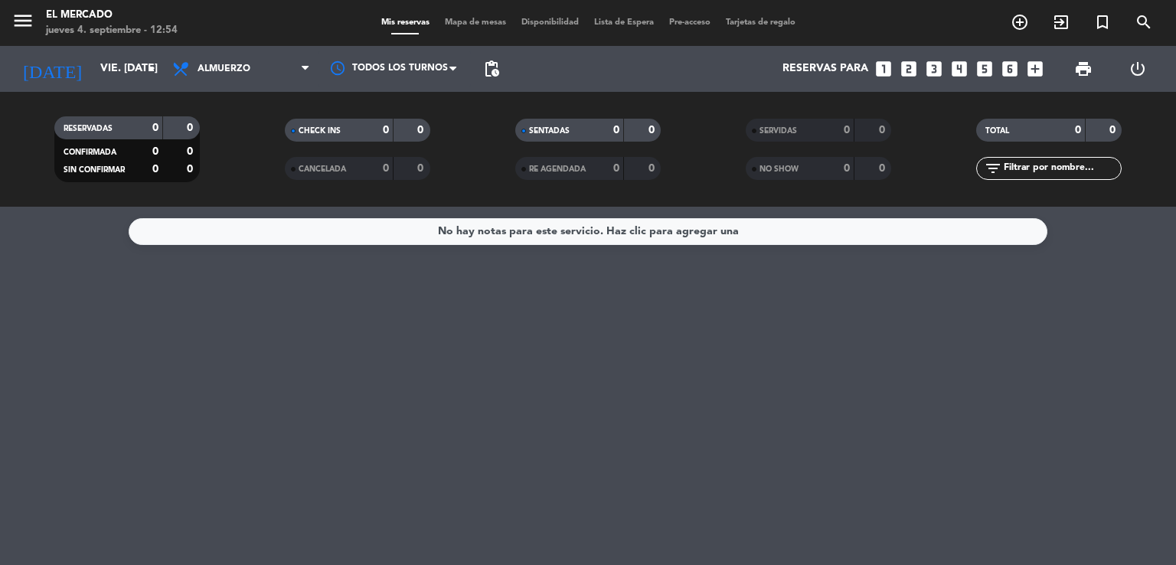
type input "sáb. [DATE]"
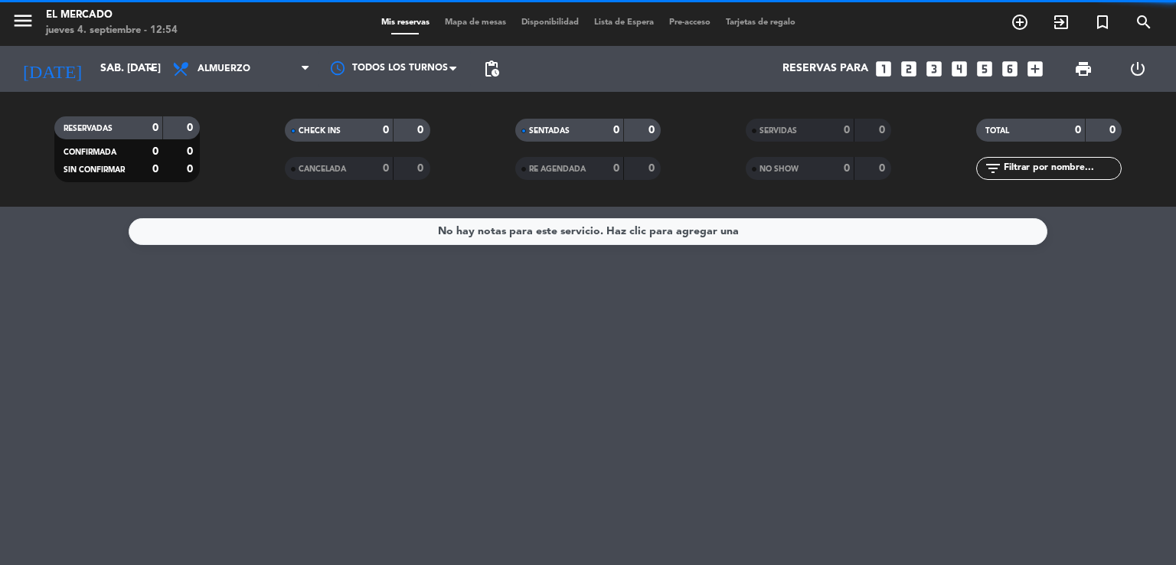
click at [188, 61] on icon at bounding box center [182, 69] width 22 height 18
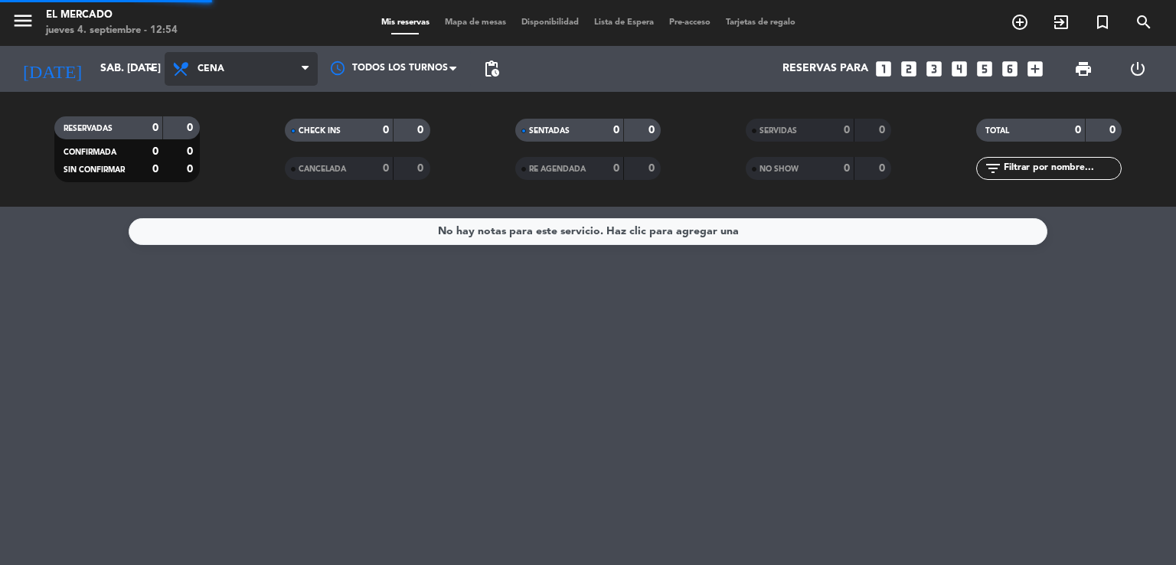
click at [216, 237] on ng-component "menu El [PERSON_NAME] jueves 4. septiembre - 12:54 Mis reservas Mapa de mesas D…" at bounding box center [588, 282] width 1176 height 565
